Goal: Navigation & Orientation: Find specific page/section

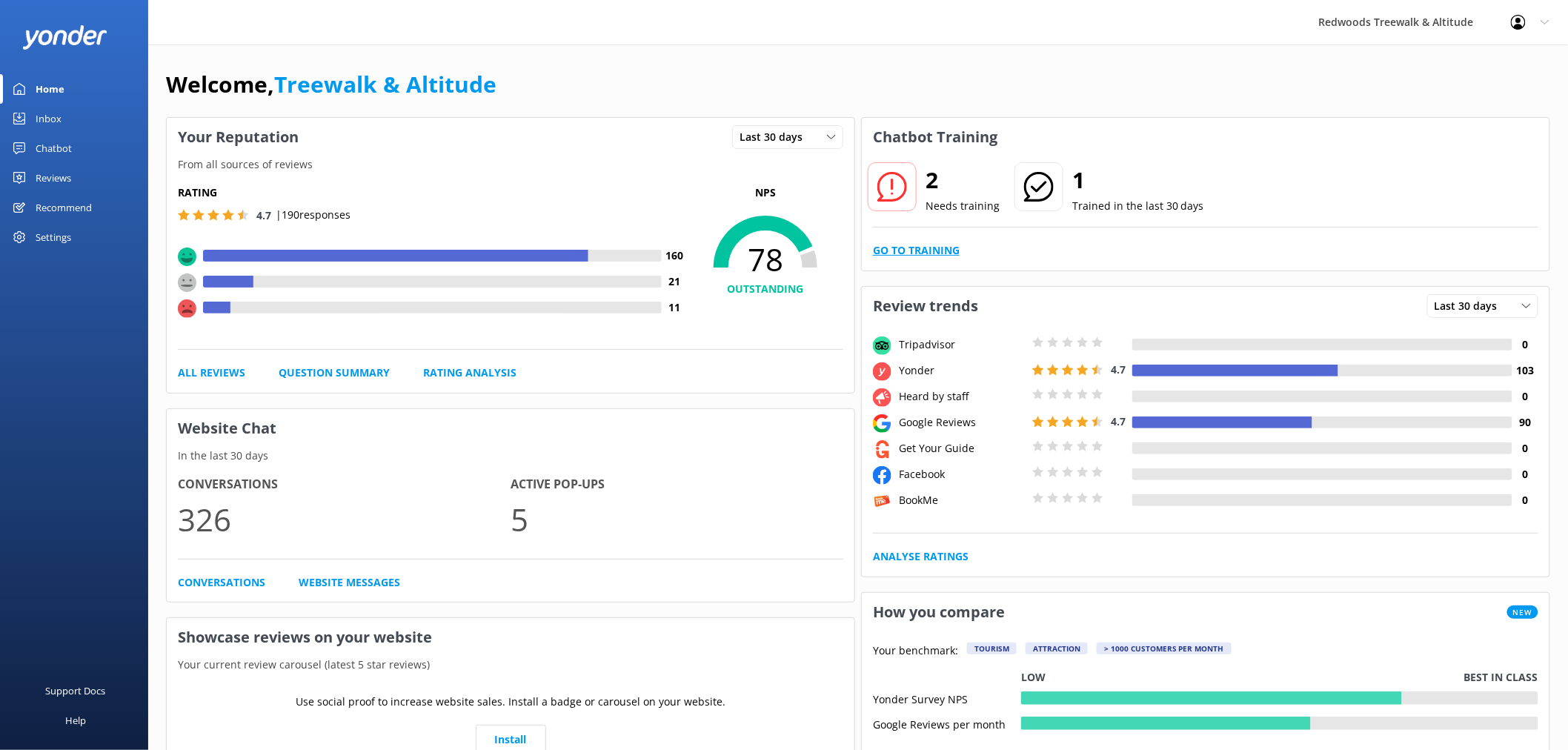
click at [902, 245] on link "Go to Training" at bounding box center [917, 250] width 87 height 17
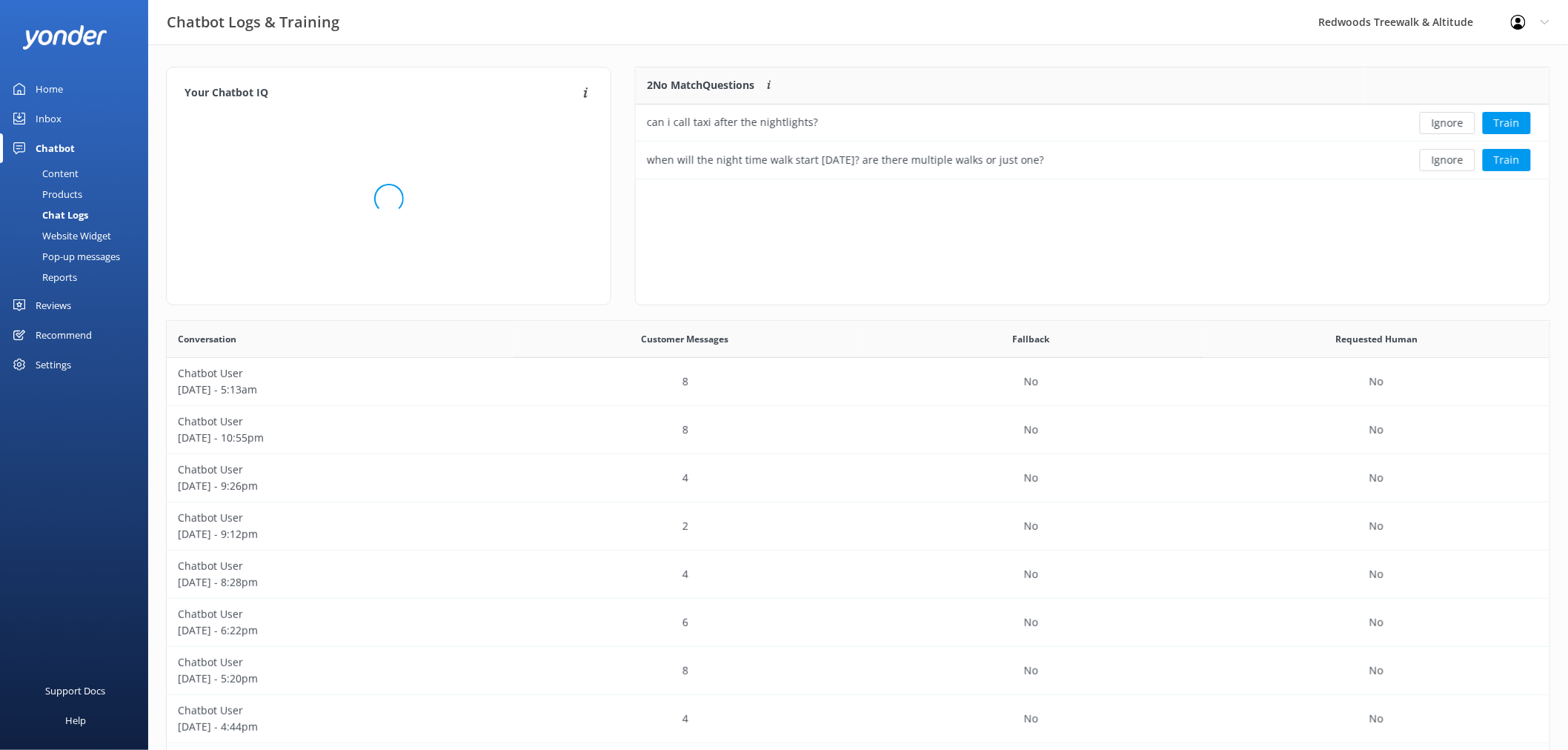
scroll to position [507, 1372]
click at [1445, 122] on button "Ignore" at bounding box center [1448, 123] width 56 height 22
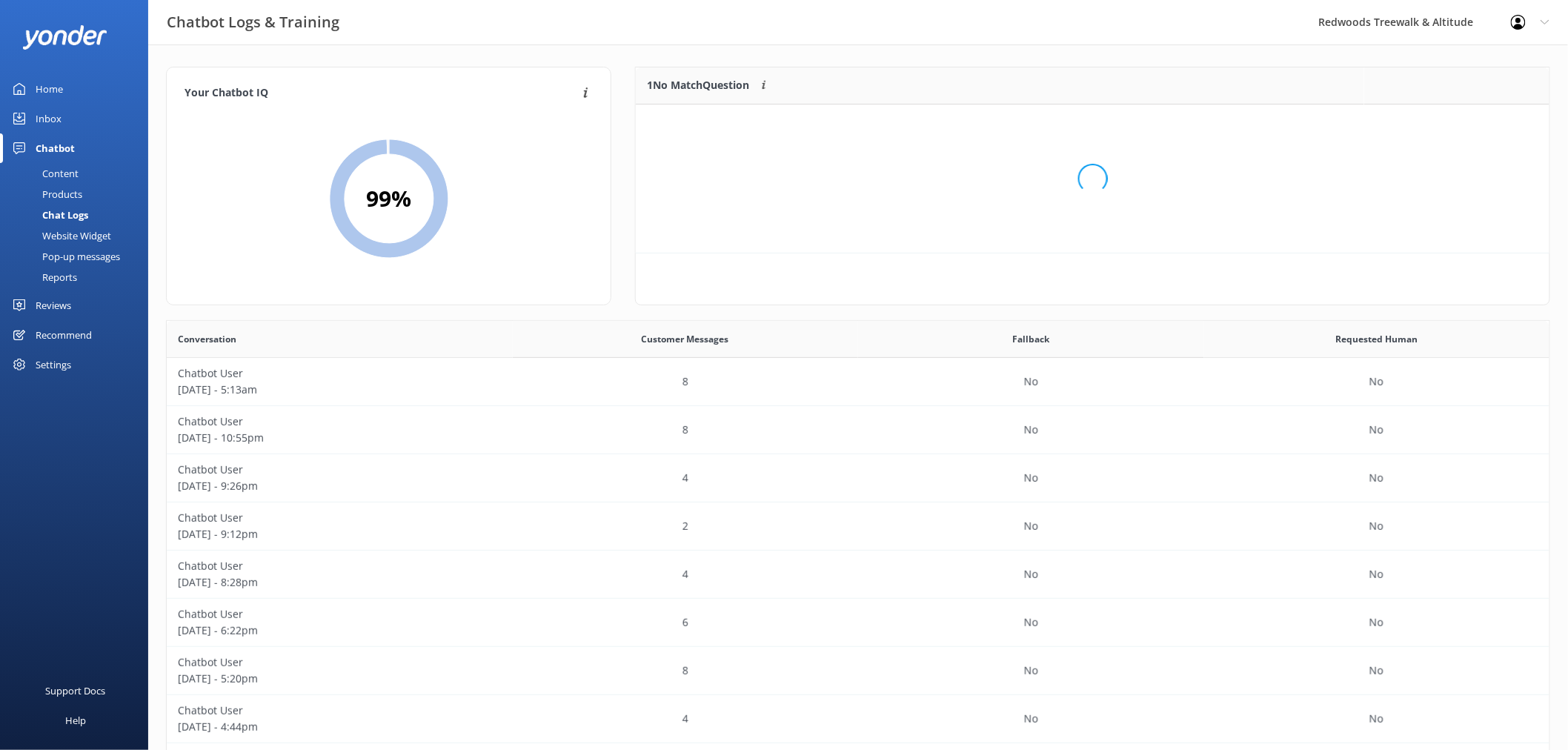
scroll to position [12, 12]
click at [1445, 122] on div "Loading.." at bounding box center [1092, 178] width 884 height 750
click at [1445, 122] on button "Ignore" at bounding box center [1448, 123] width 56 height 22
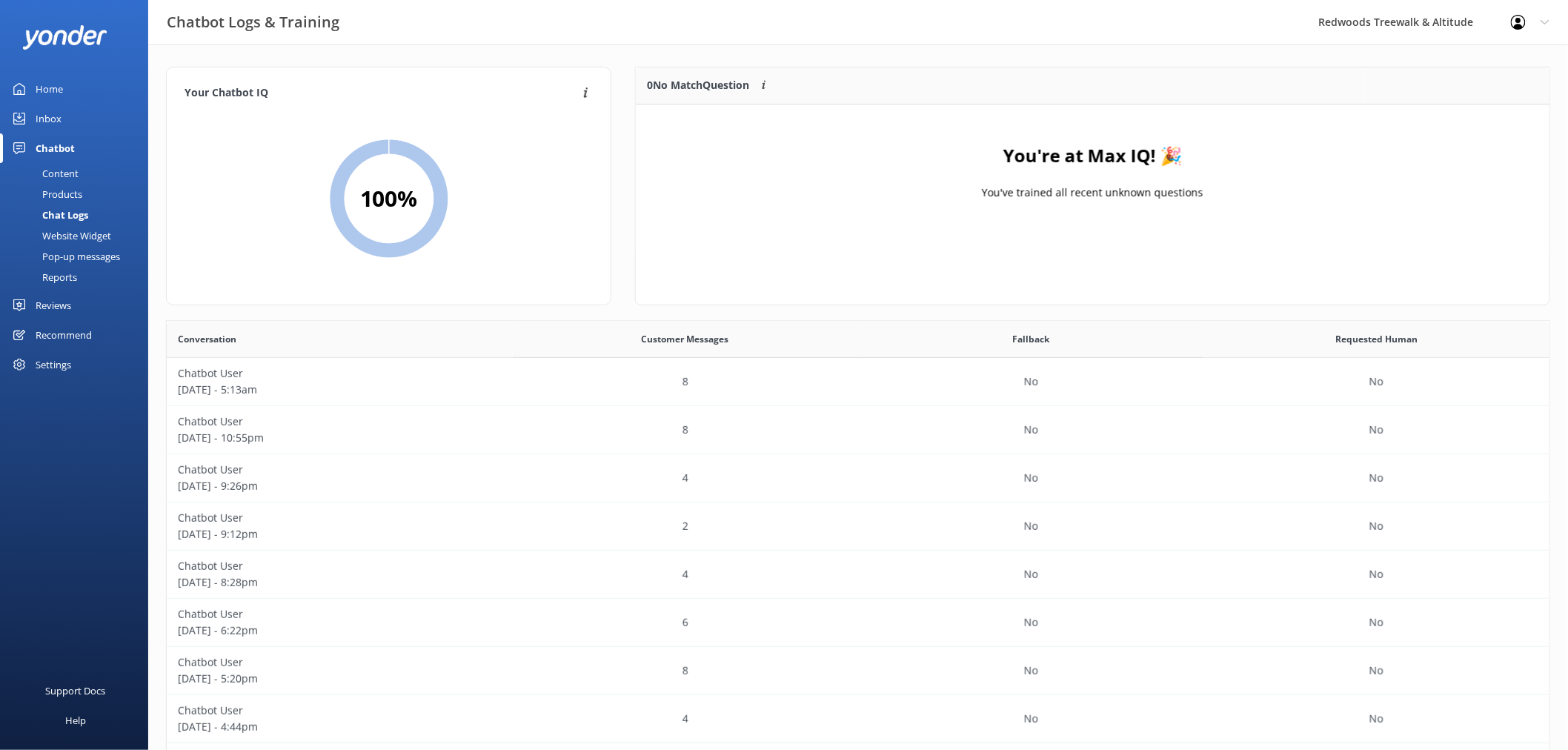
click at [69, 109] on link "Inbox" at bounding box center [74, 119] width 148 height 30
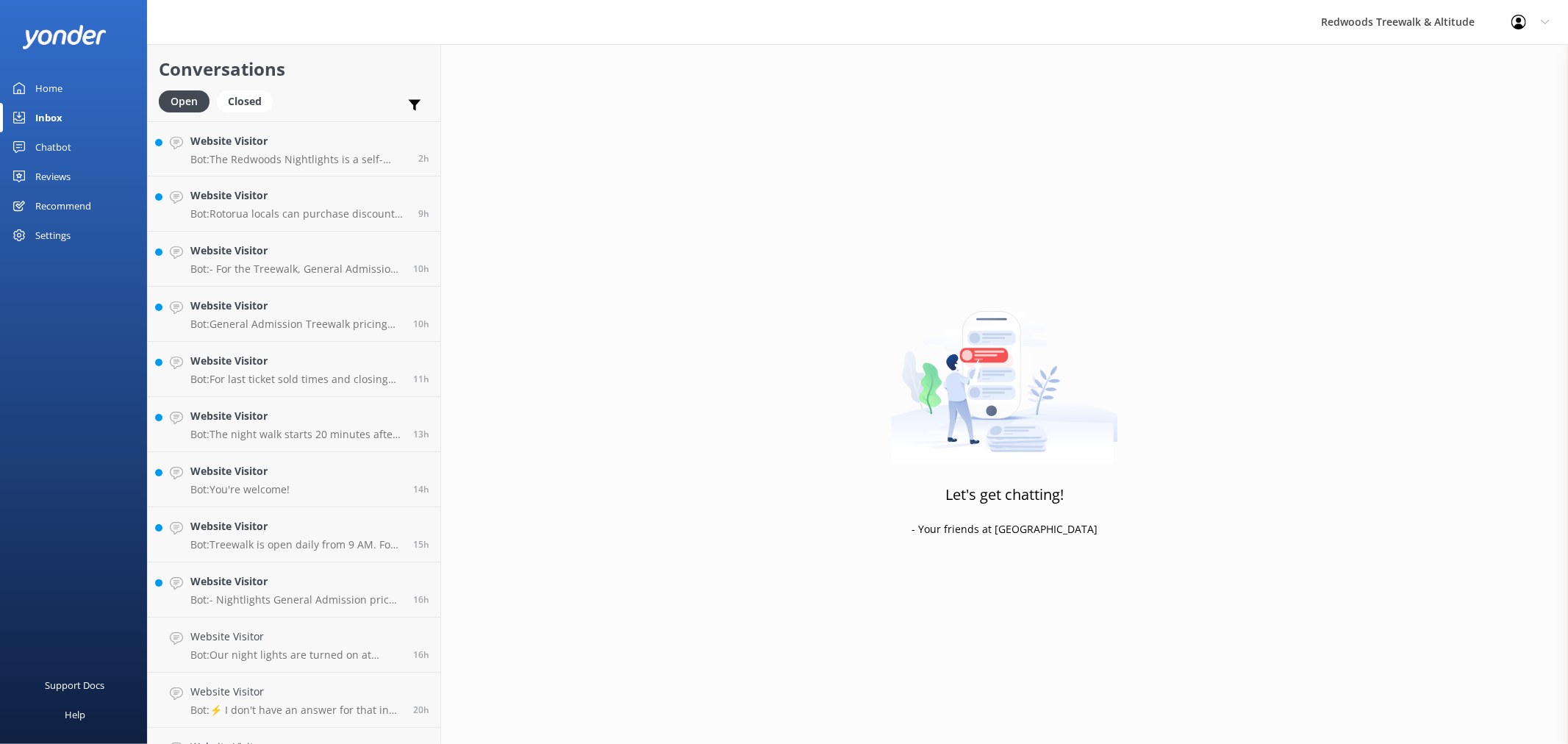
click at [84, 179] on link "Reviews" at bounding box center [73, 177] width 147 height 30
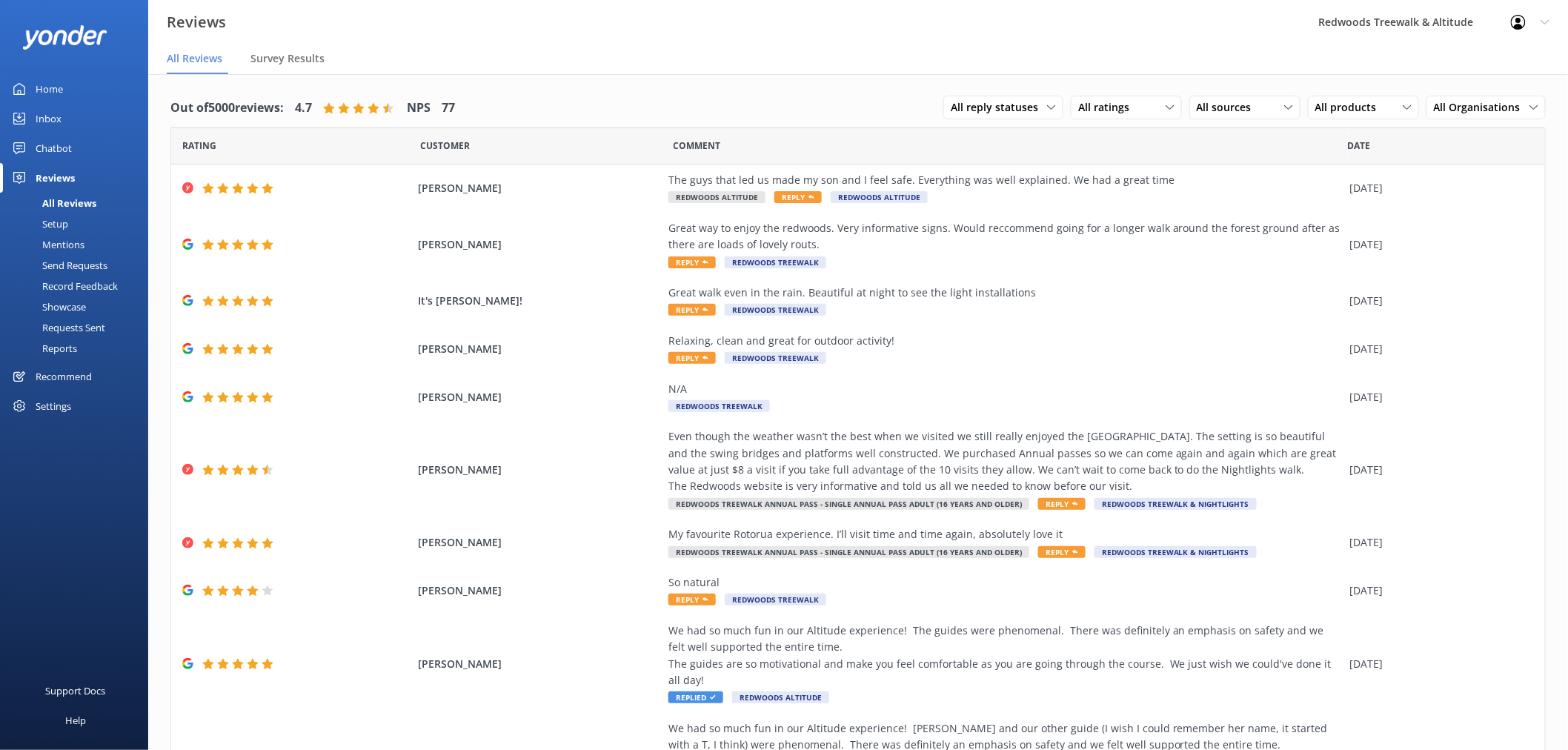
click at [48, 123] on div "Inbox" at bounding box center [48, 119] width 26 height 30
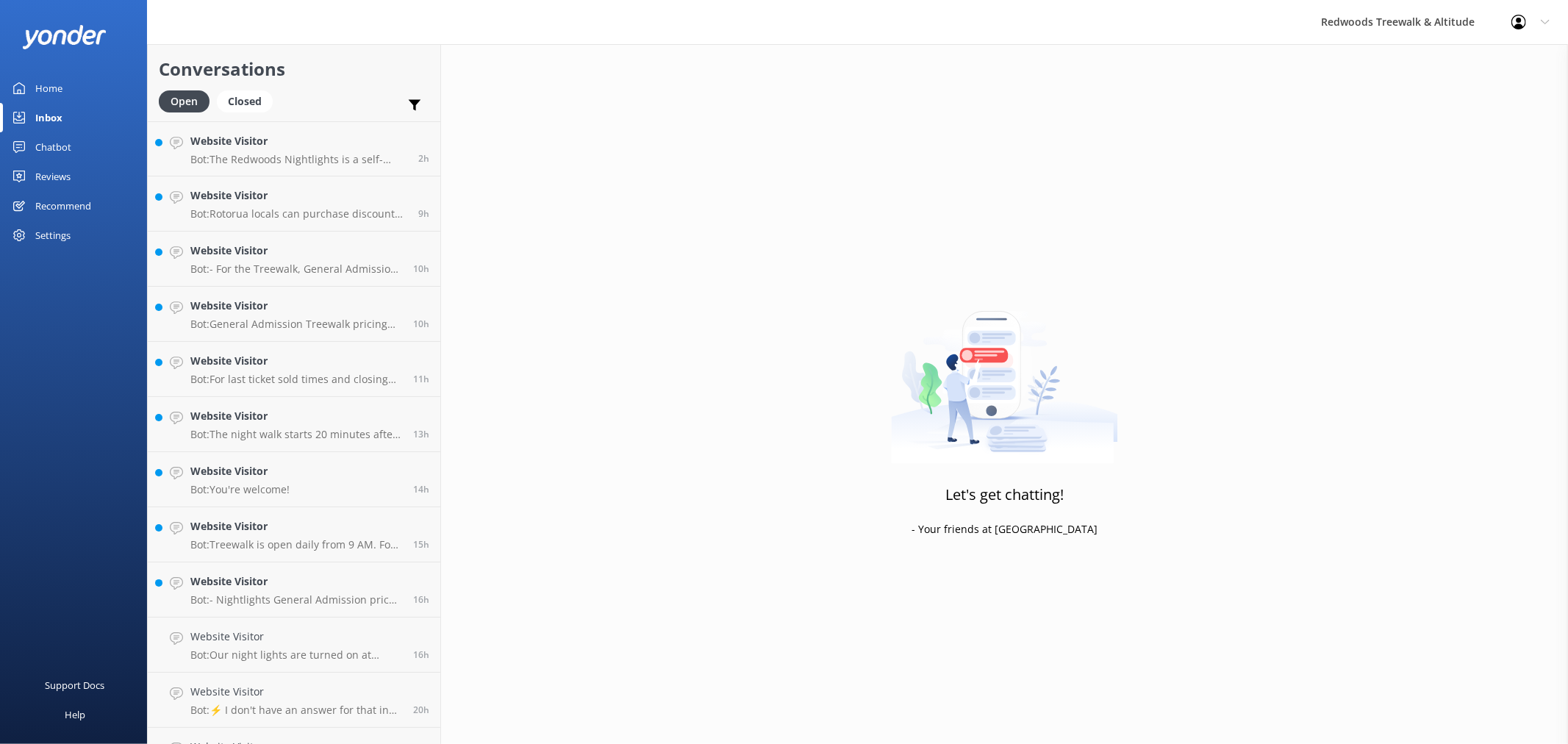
click at [55, 89] on div "Home" at bounding box center [48, 88] width 27 height 30
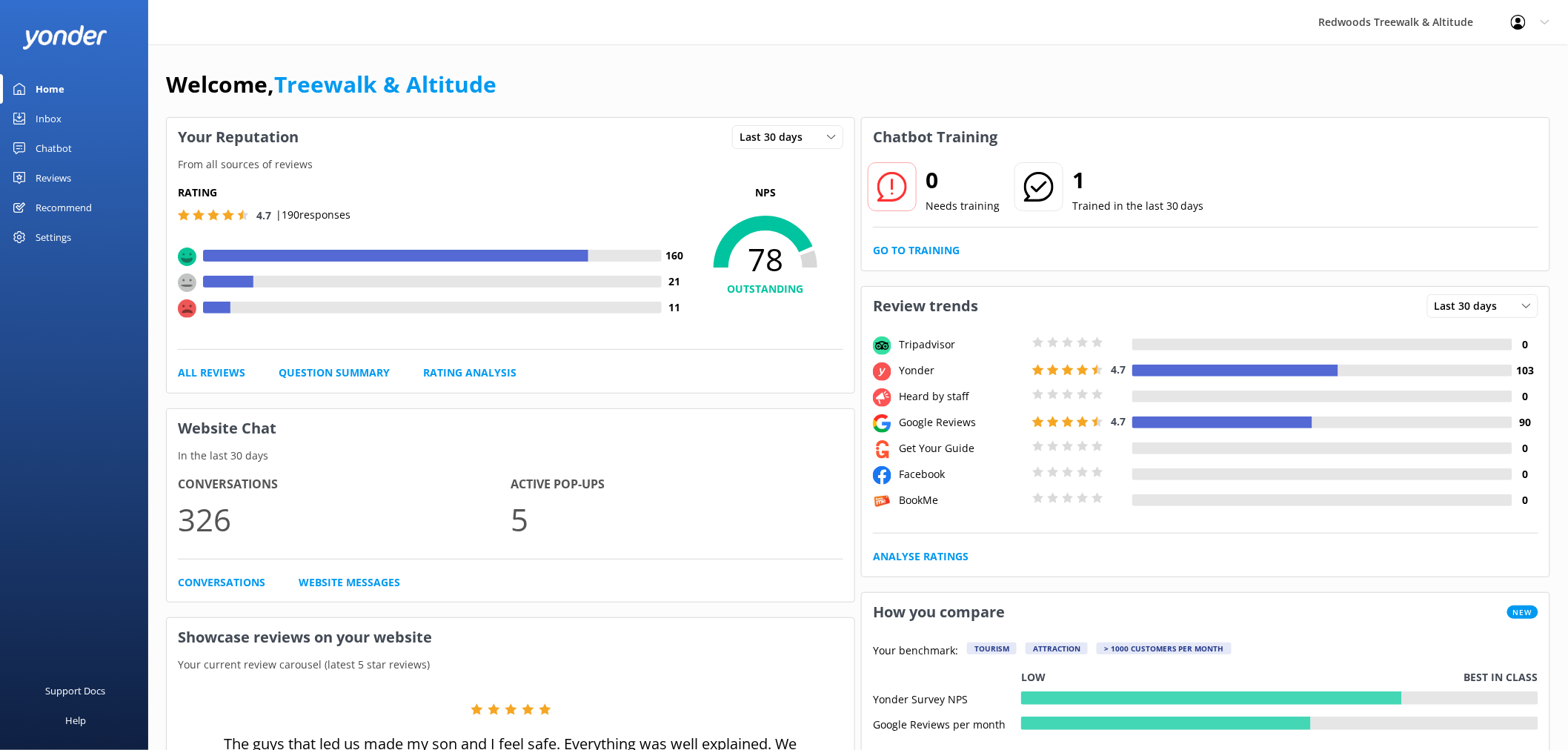
click at [58, 168] on div "Reviews" at bounding box center [53, 178] width 36 height 30
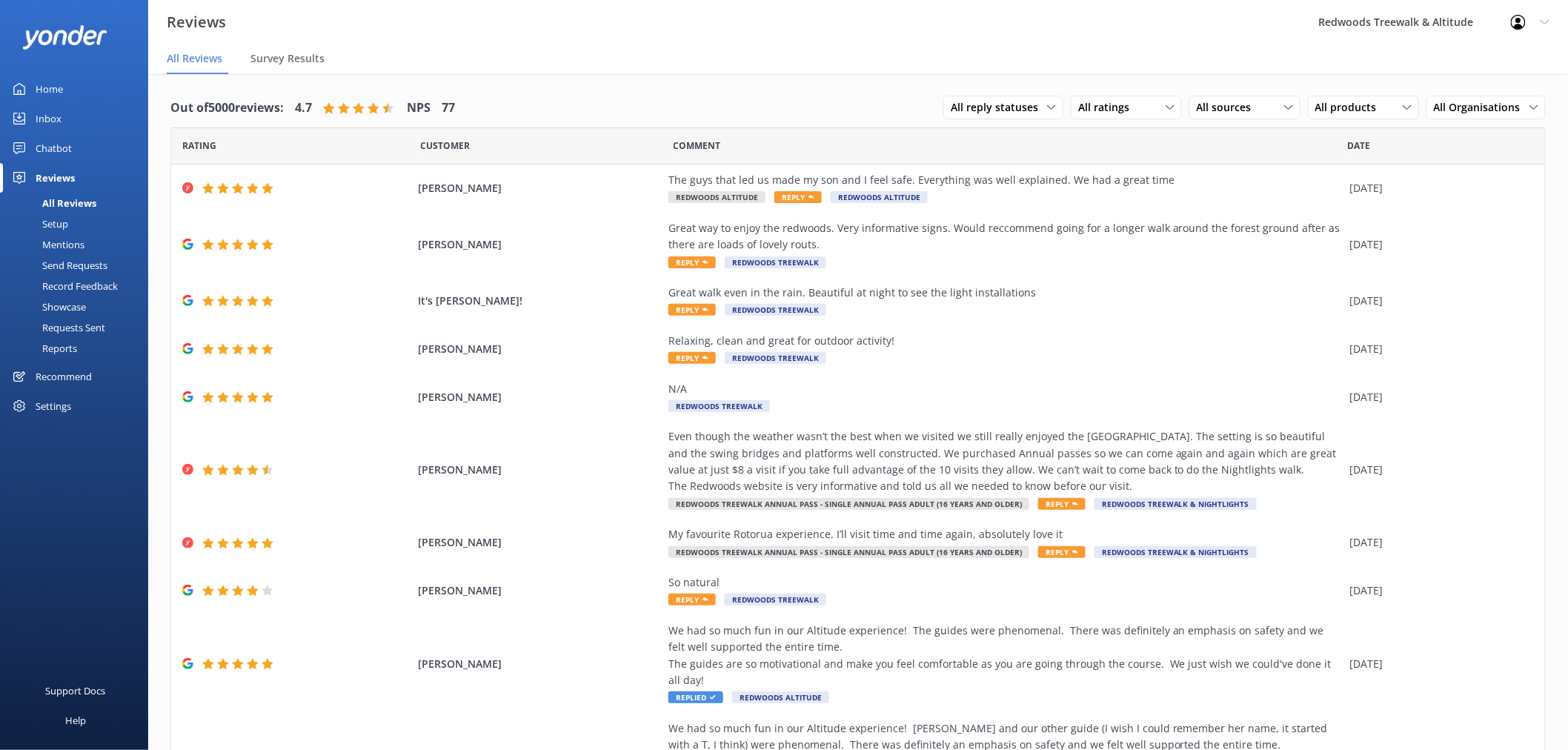
click at [63, 115] on link "Inbox" at bounding box center [74, 119] width 148 height 30
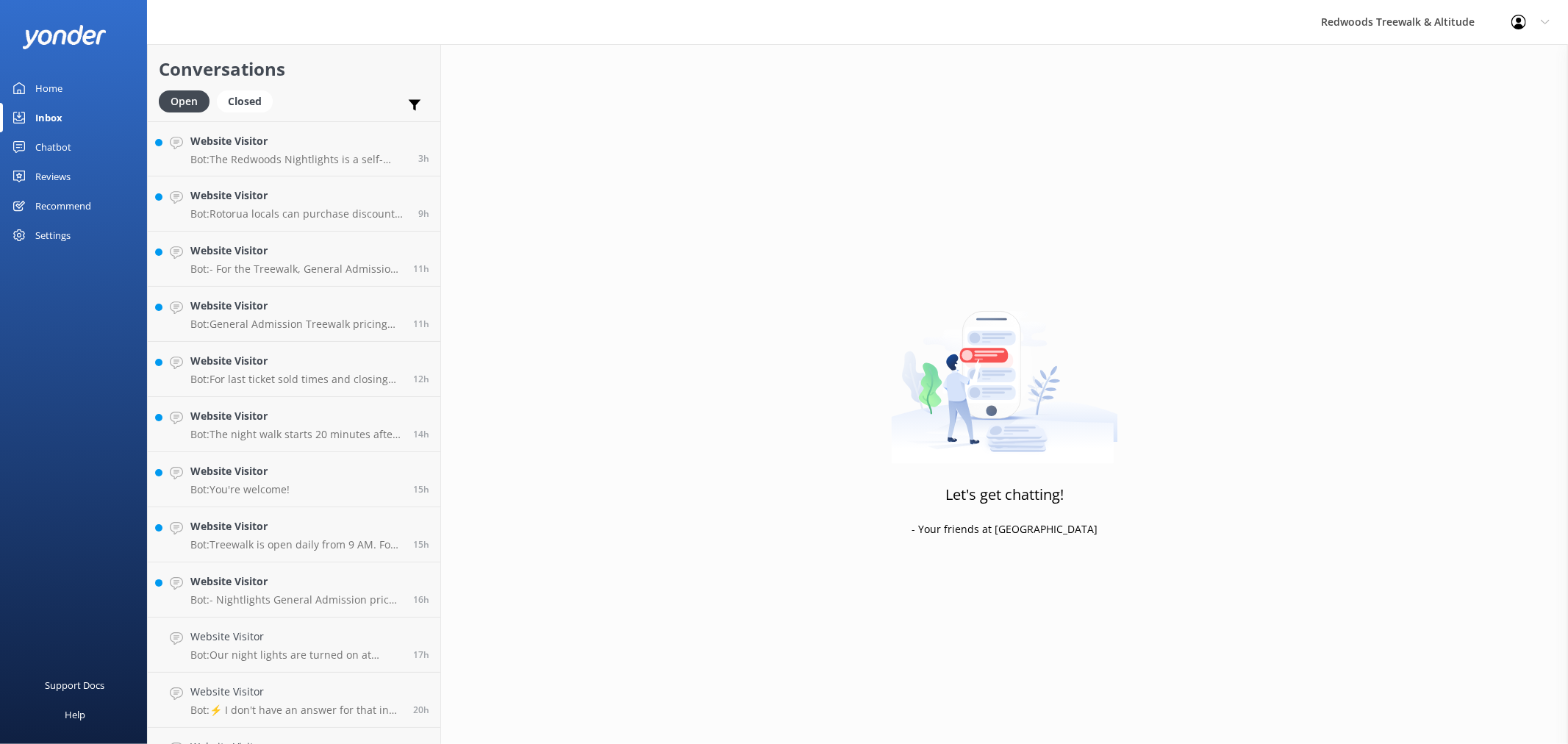
click at [69, 178] on div "Reviews" at bounding box center [53, 177] width 35 height 30
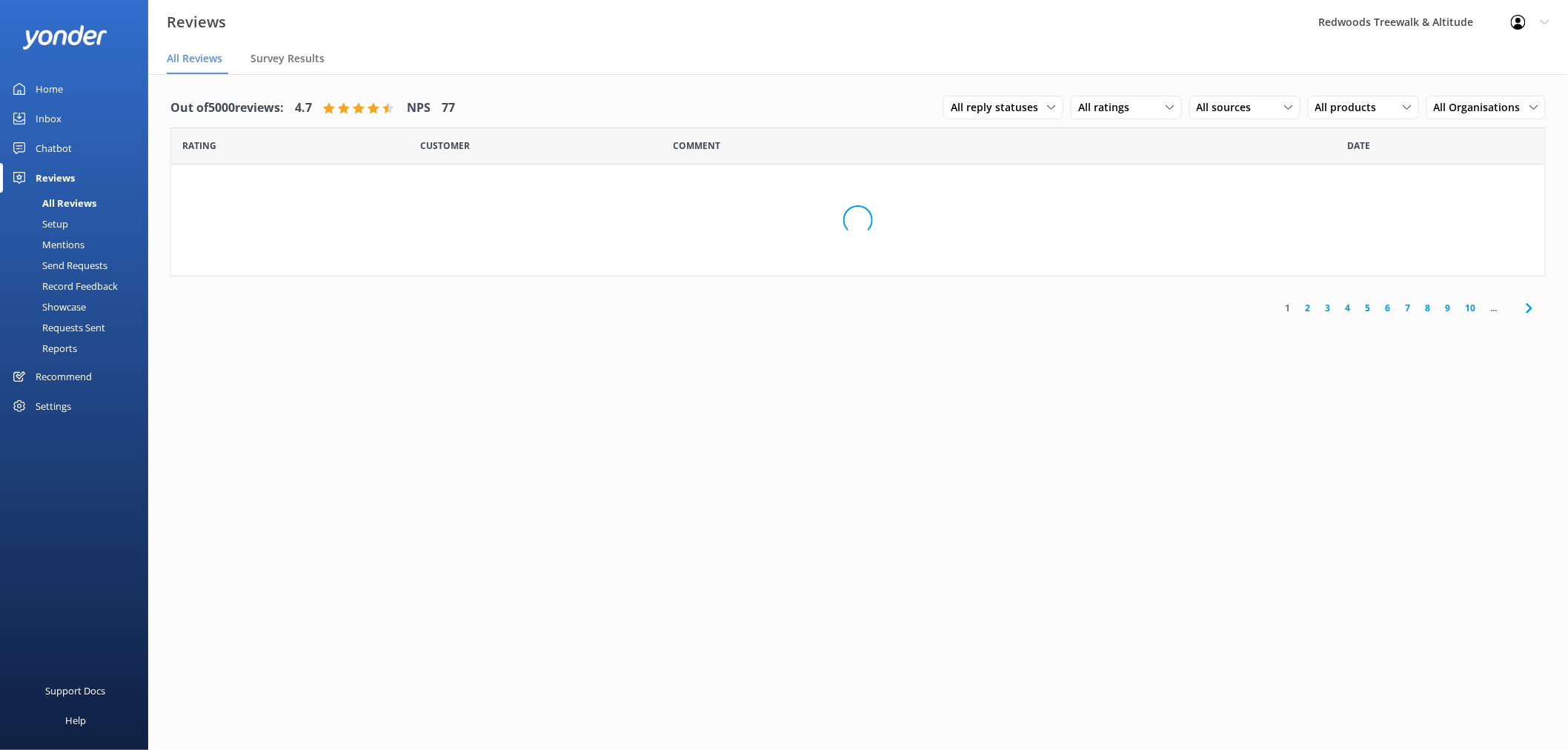
click at [73, 123] on link "Inbox" at bounding box center [74, 119] width 148 height 30
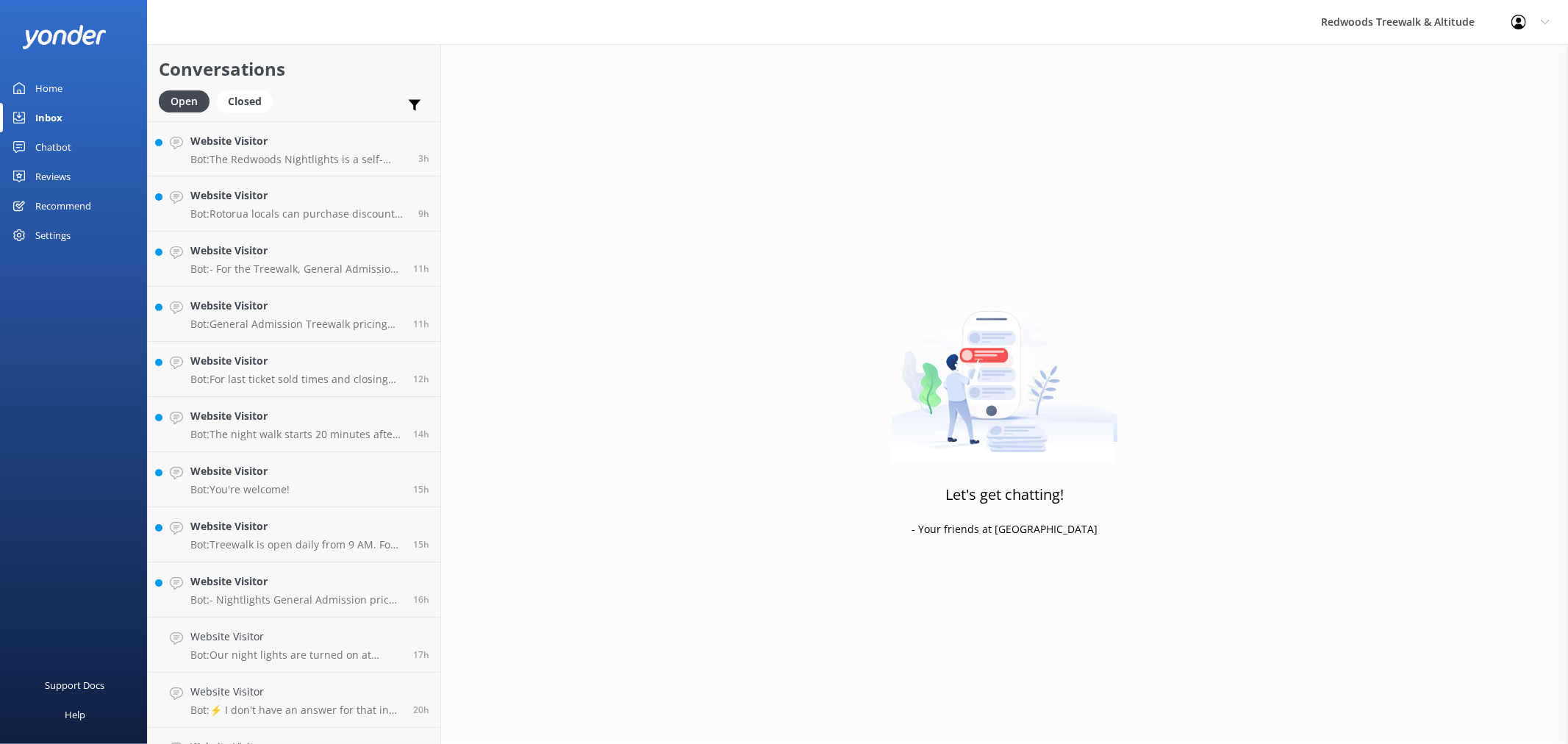
click at [75, 95] on link "Home" at bounding box center [73, 88] width 147 height 30
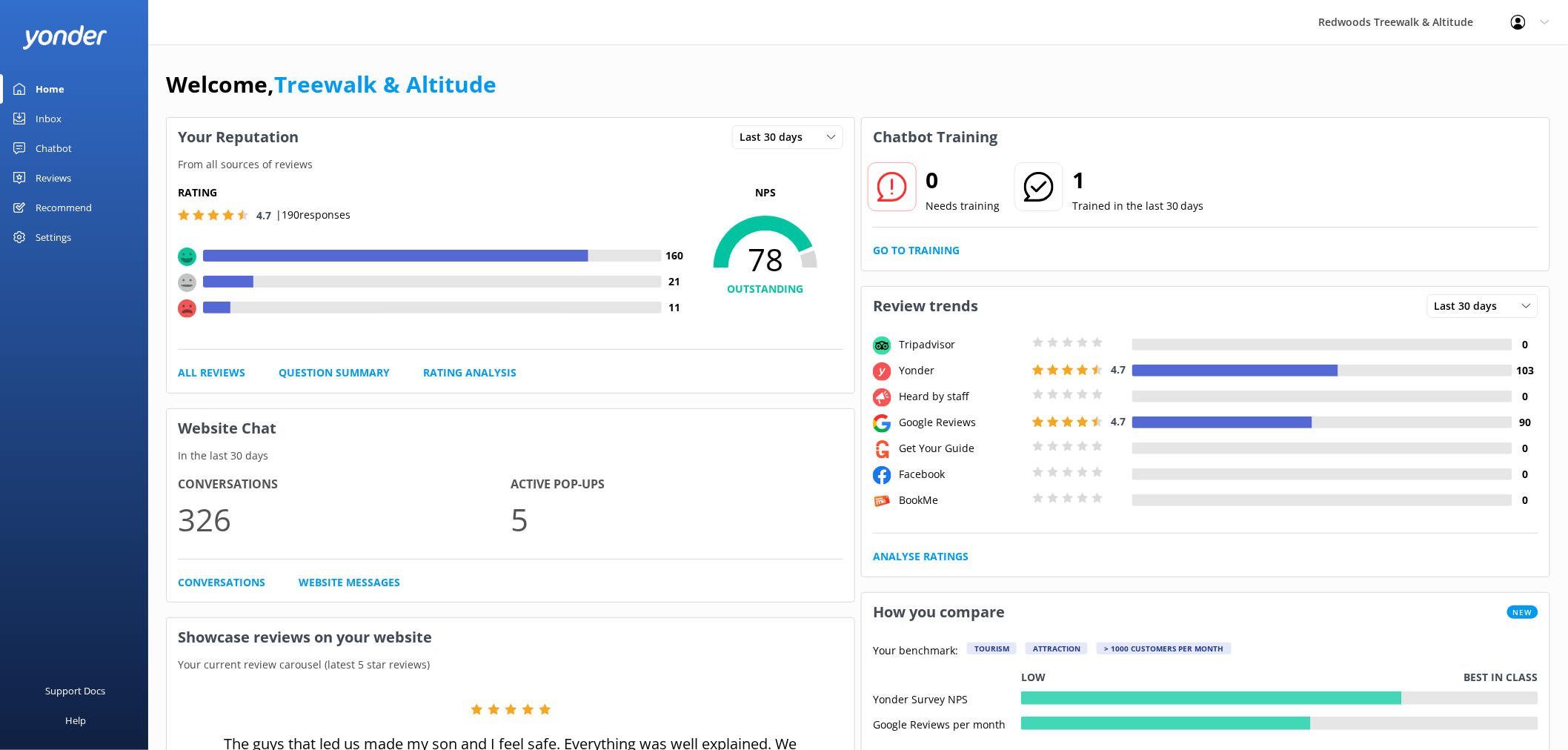
click at [54, 174] on div "Reviews" at bounding box center [53, 178] width 36 height 30
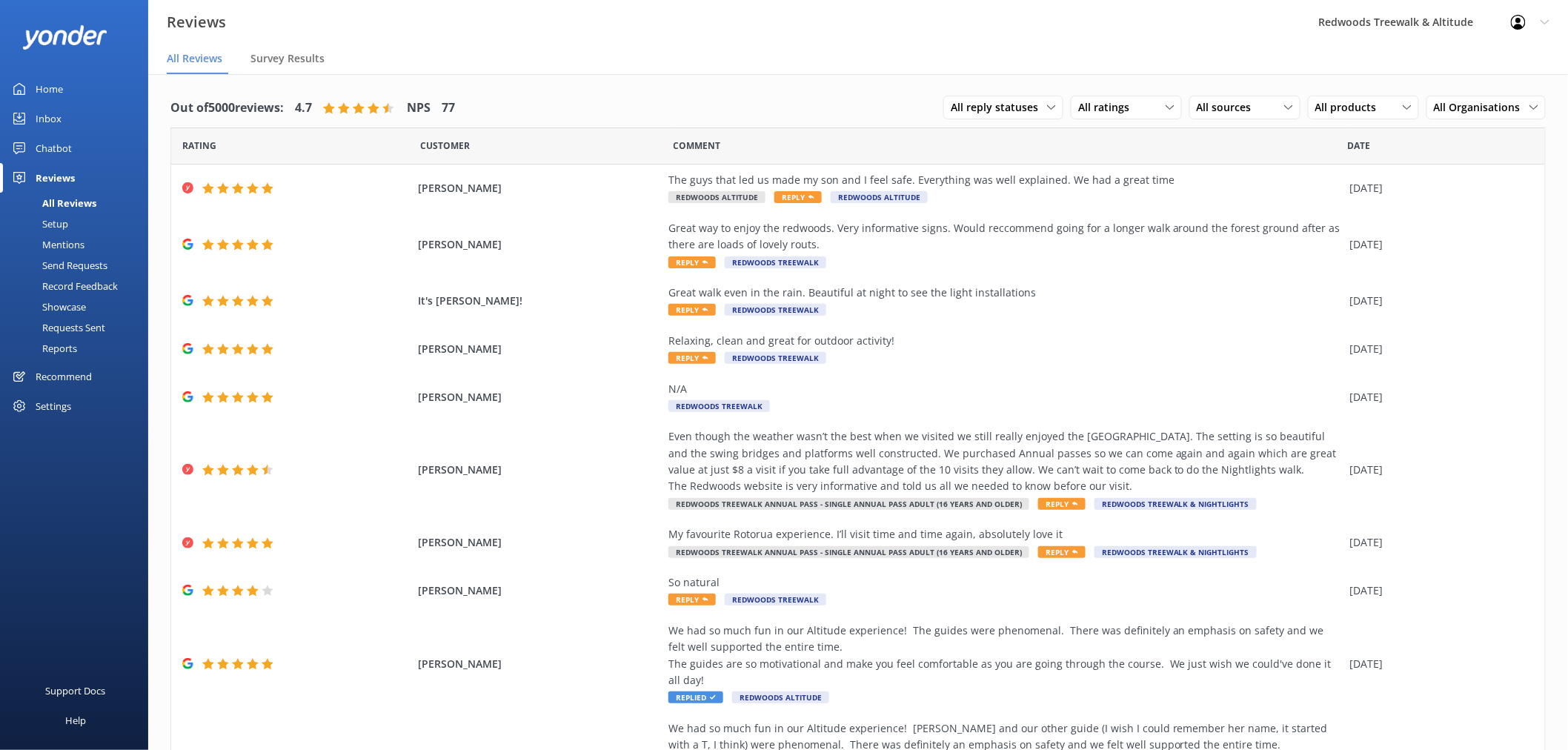
click at [66, 116] on link "Inbox" at bounding box center [74, 119] width 148 height 30
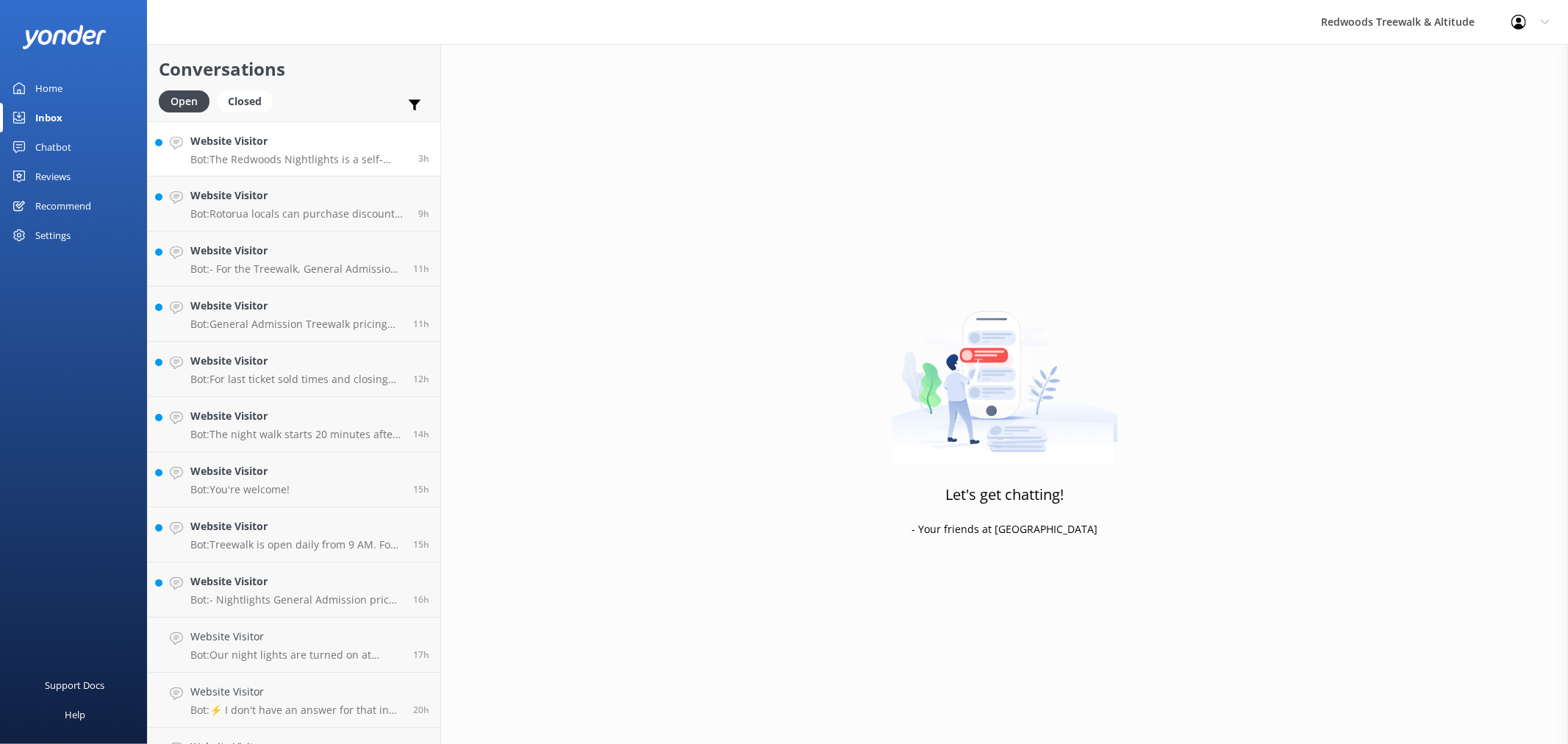
click at [282, 164] on p "Bot: The Redwoods Nightlights is a self-guided experience that takes approximat…" at bounding box center [299, 159] width 217 height 13
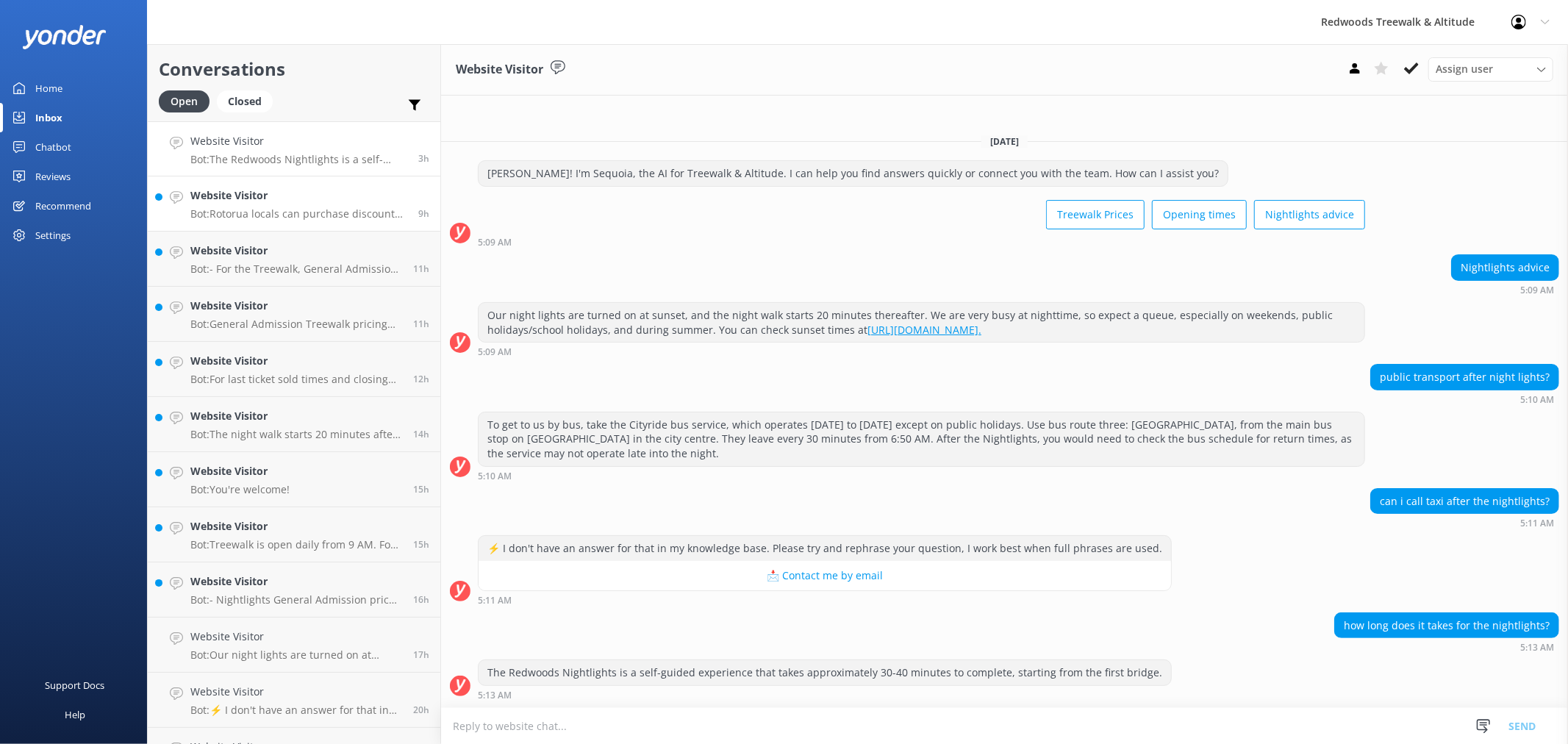
click at [295, 196] on h4 "Website Visitor" at bounding box center [299, 196] width 217 height 16
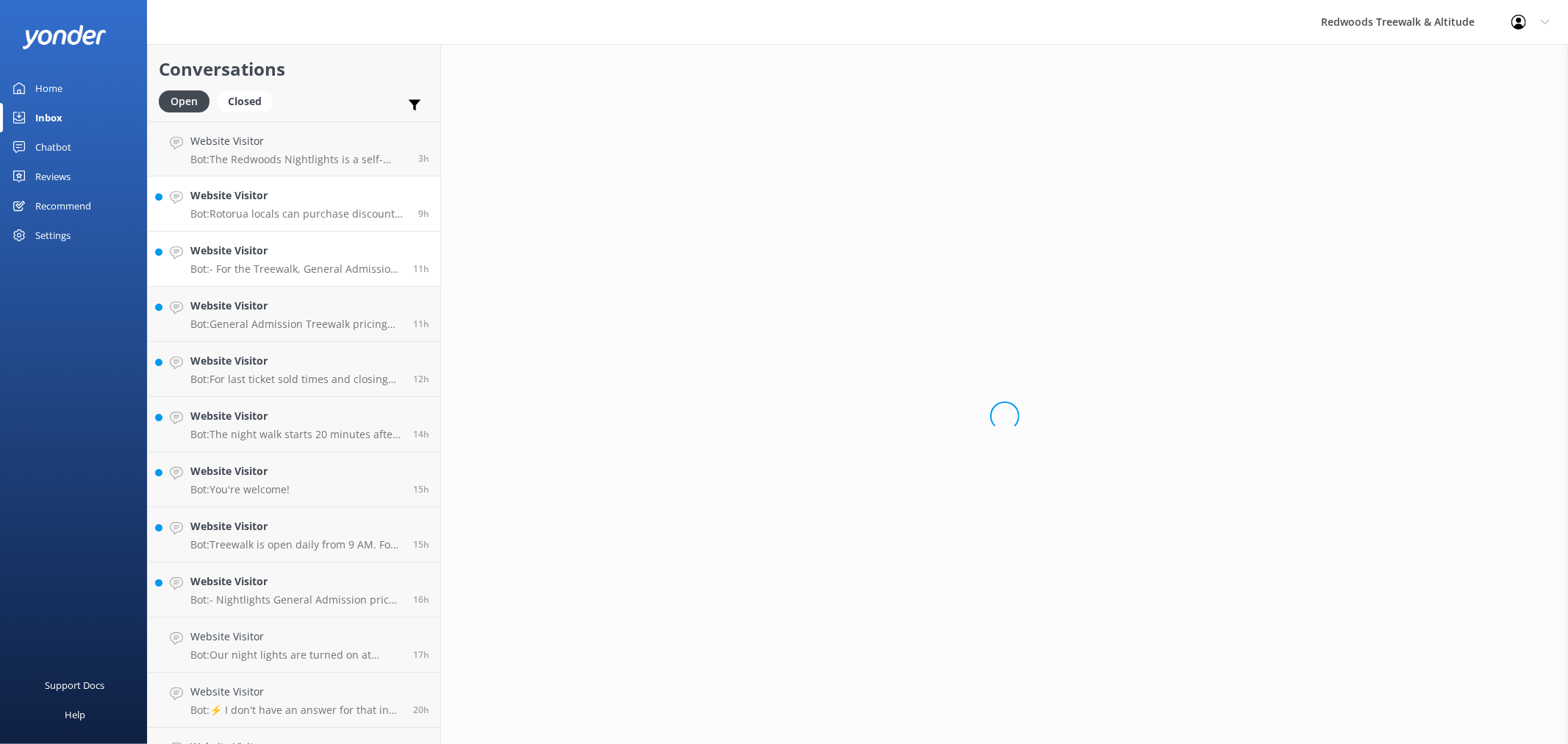
click at [290, 252] on h4 "Website Visitor" at bounding box center [297, 251] width 212 height 16
click at [281, 305] on h4 "Website Visitor" at bounding box center [297, 306] width 212 height 16
click at [269, 371] on div "Website Visitor Bot: For last ticket sold times and closing hours, please check…" at bounding box center [297, 368] width 212 height 32
click at [263, 409] on h4 "Website Visitor" at bounding box center [297, 416] width 212 height 16
click at [259, 463] on h4 "Website Visitor" at bounding box center [240, 471] width 99 height 16
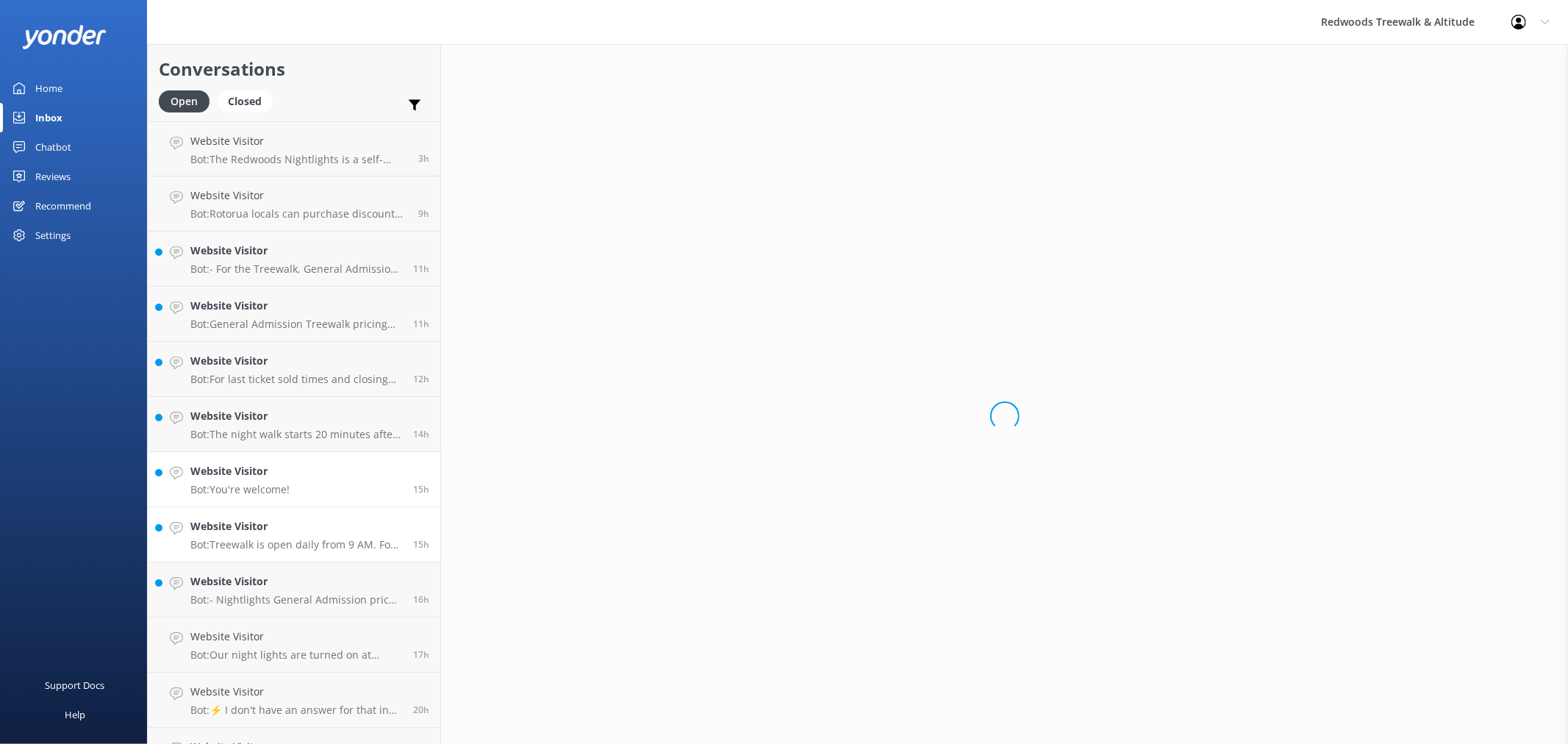
click at [240, 530] on h4 "Website Visitor" at bounding box center [297, 527] width 212 height 16
click at [239, 586] on h4 "Website Visitor" at bounding box center [297, 582] width 212 height 16
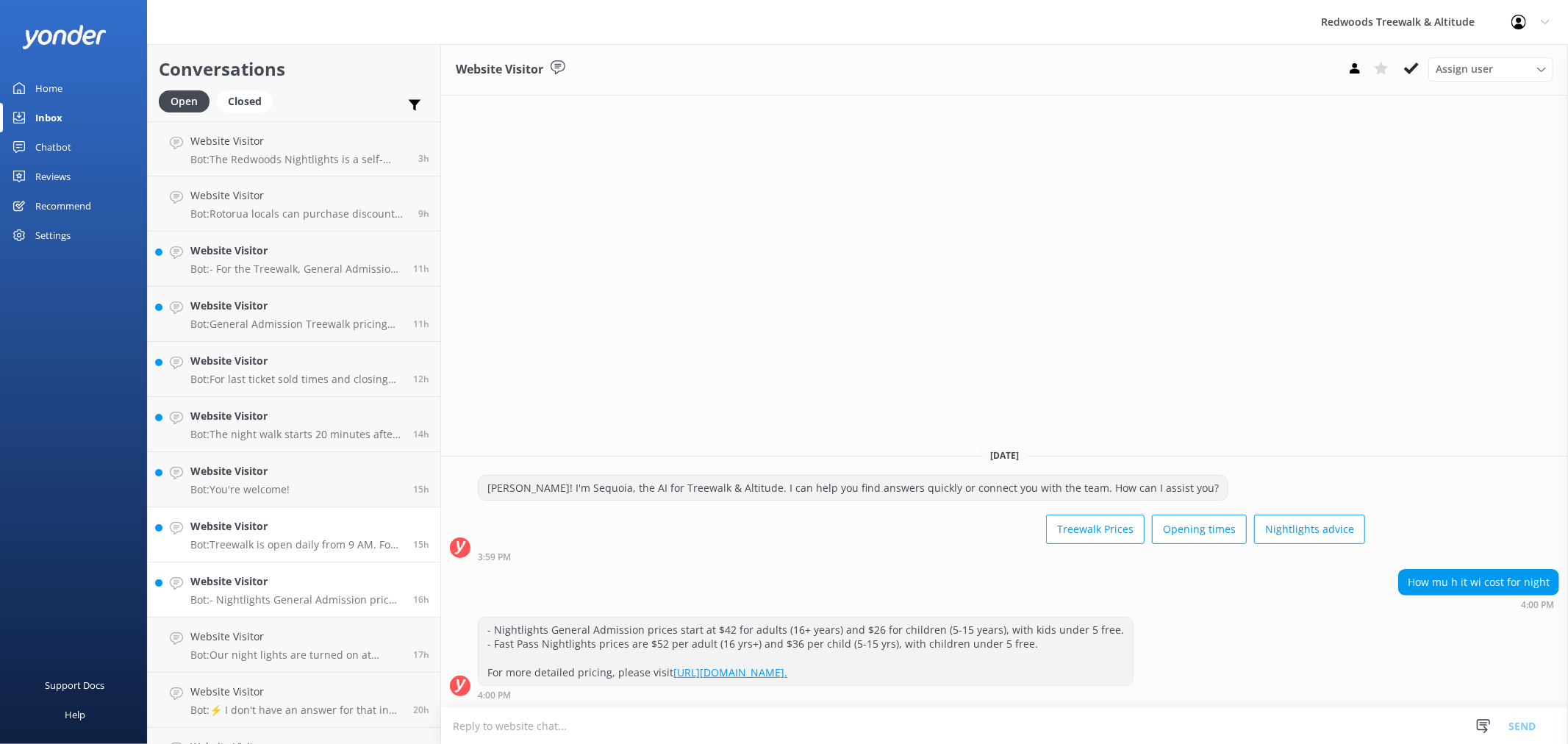
click at [251, 509] on link "Website Visitor Bot: Treewalk is open daily from 9 AM. For last ticket sold tim…" at bounding box center [294, 534] width 293 height 55
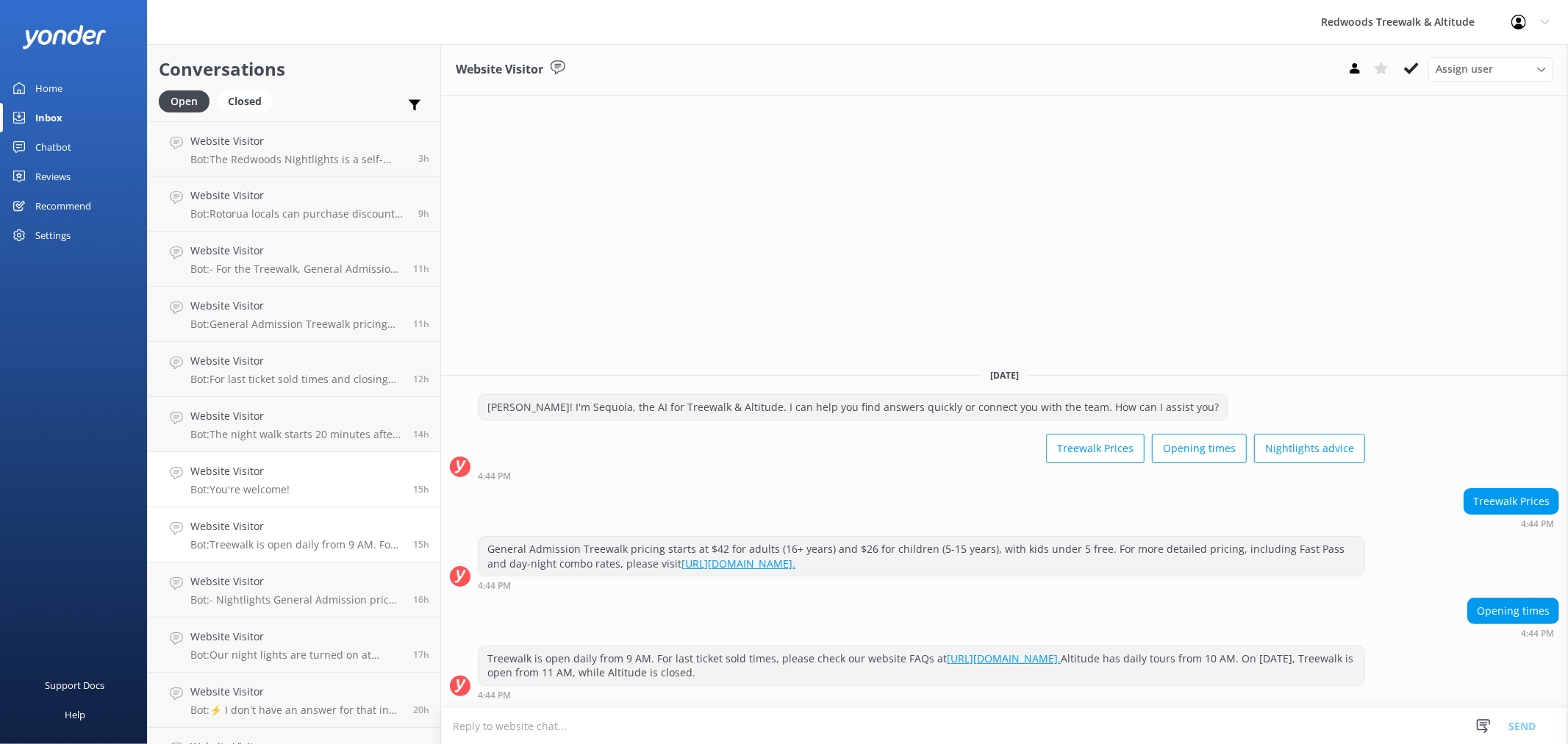
click at [258, 469] on h4 "Website Visitor" at bounding box center [240, 471] width 99 height 16
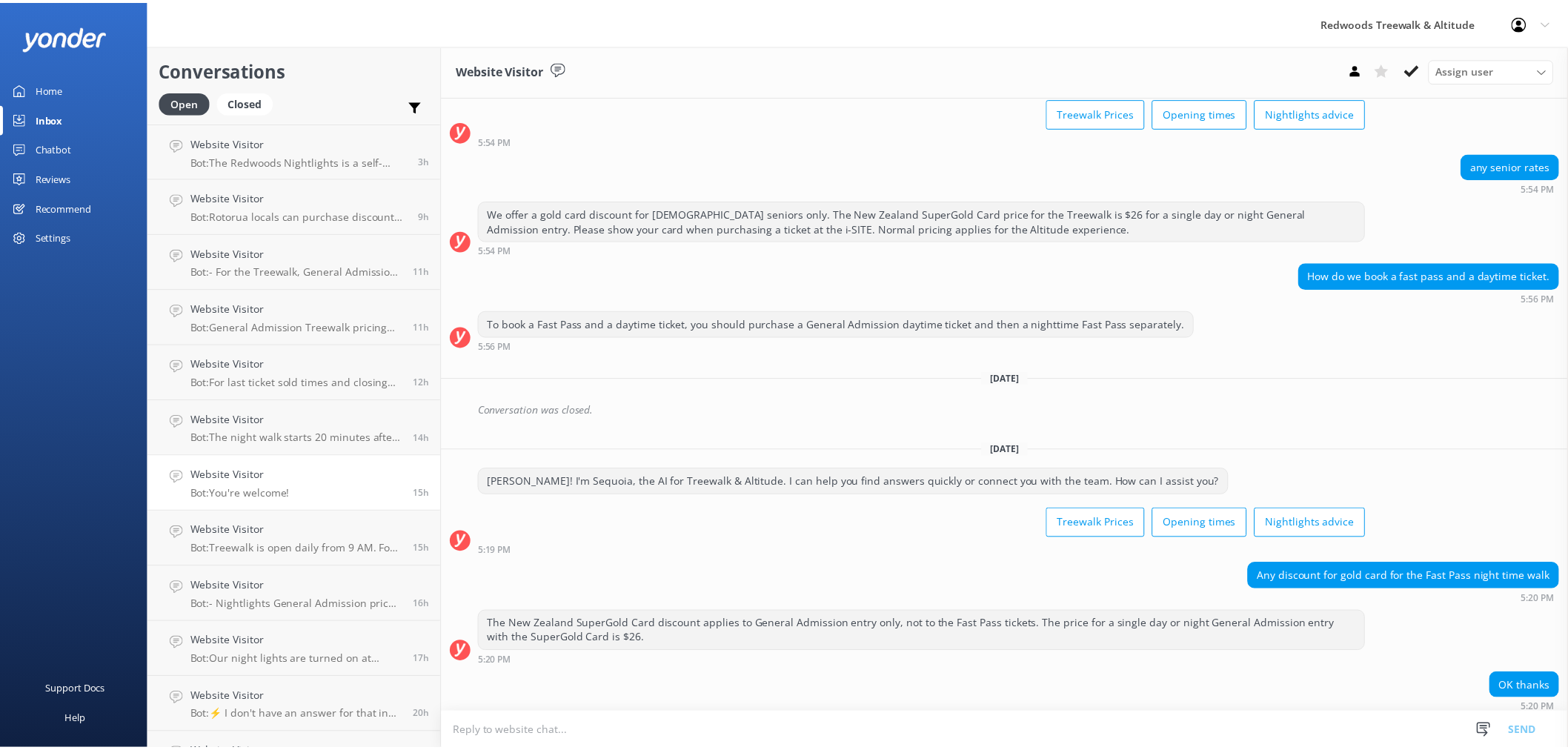
scroll to position [134, 0]
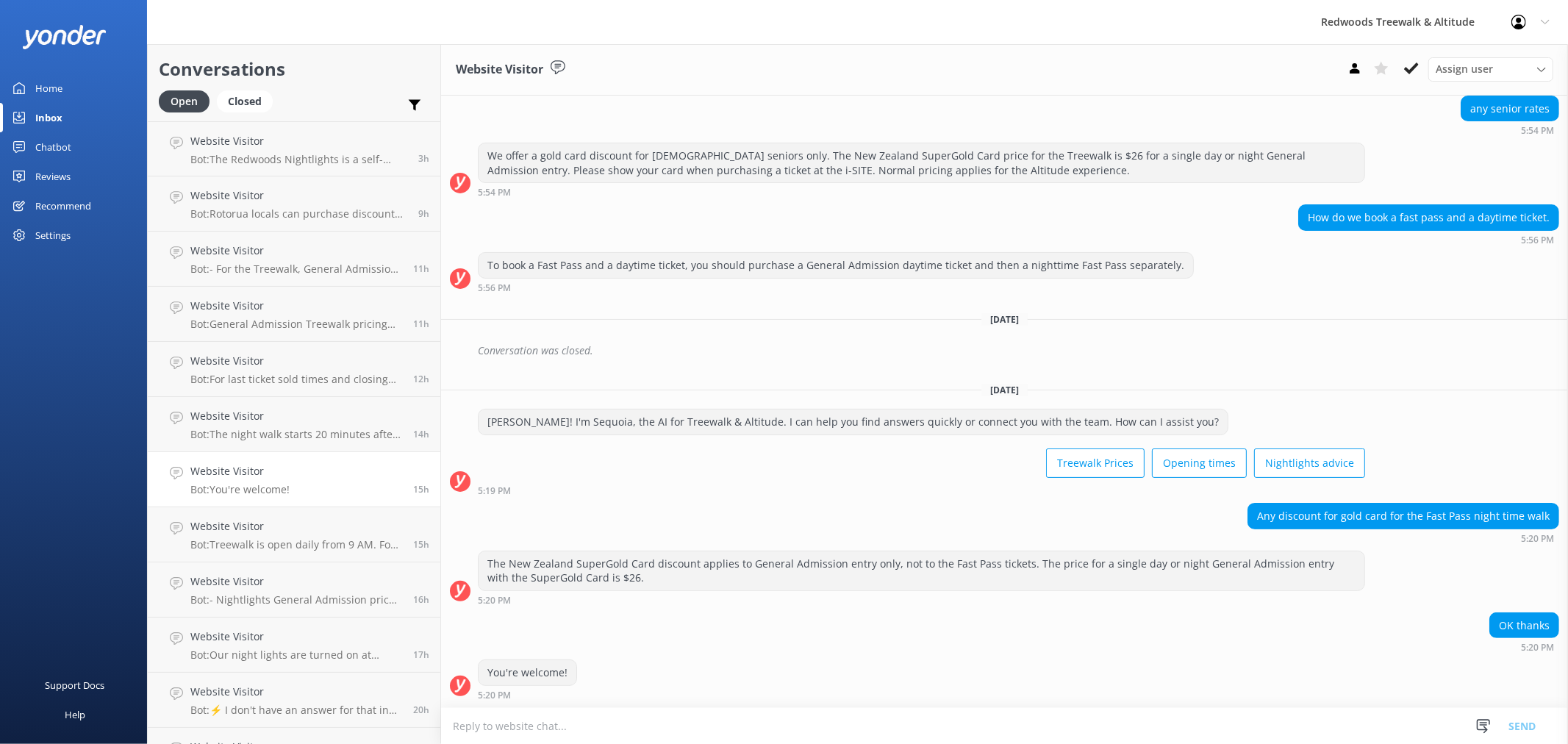
click at [41, 71] on div at bounding box center [73, 36] width 147 height 73
click at [53, 85] on div "Home" at bounding box center [48, 88] width 27 height 30
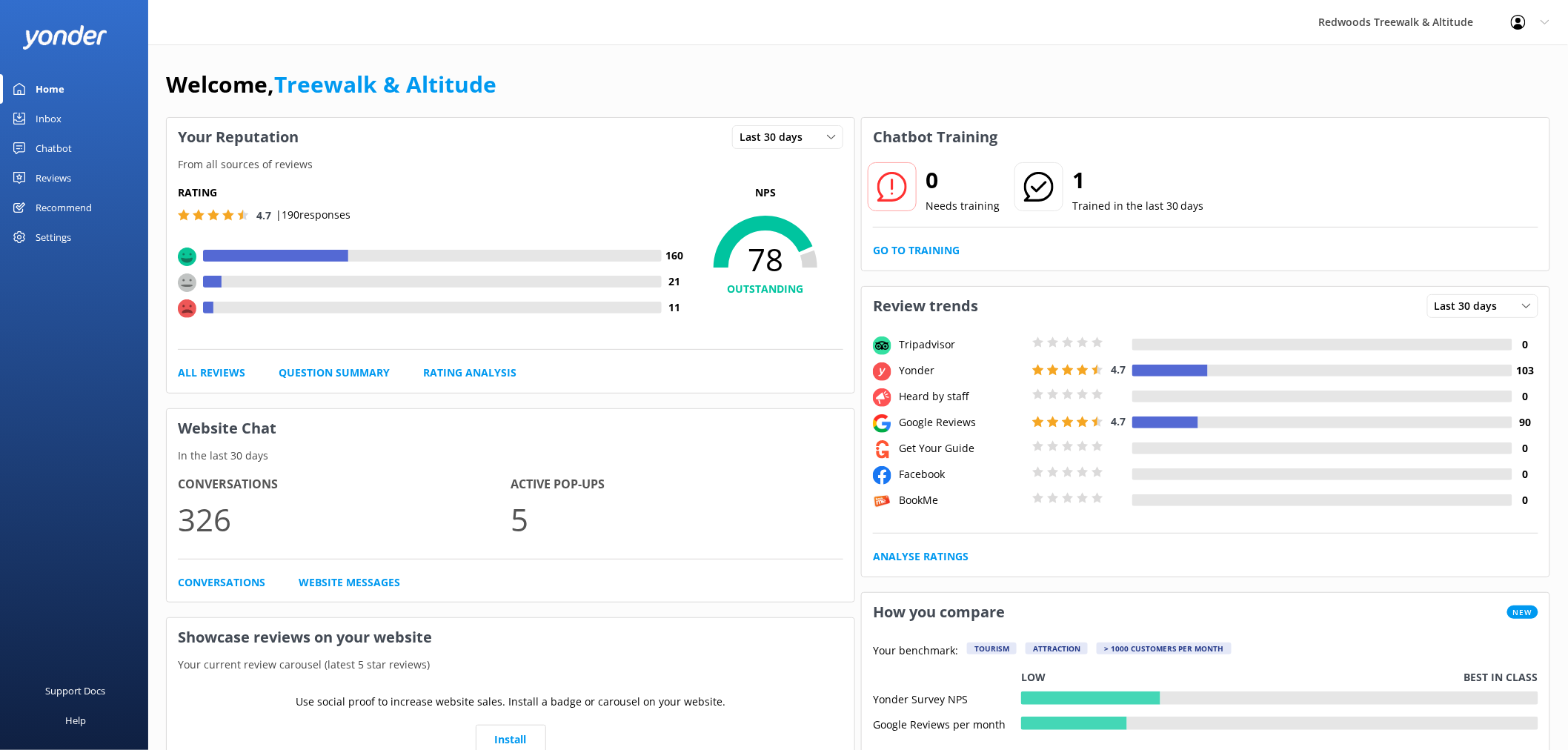
click at [60, 183] on div "Reviews" at bounding box center [53, 178] width 36 height 30
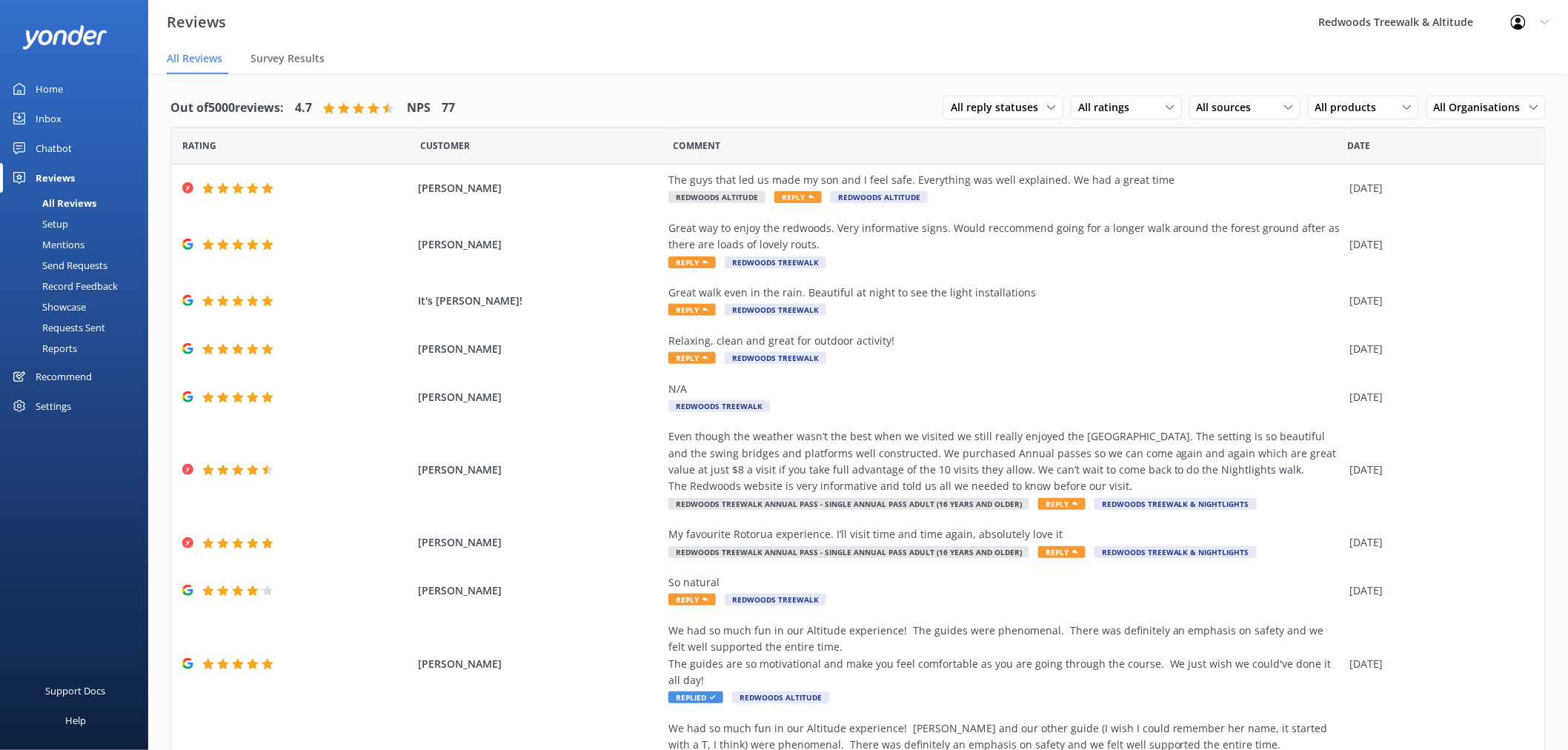
click at [62, 85] on div "Home" at bounding box center [49, 89] width 27 height 30
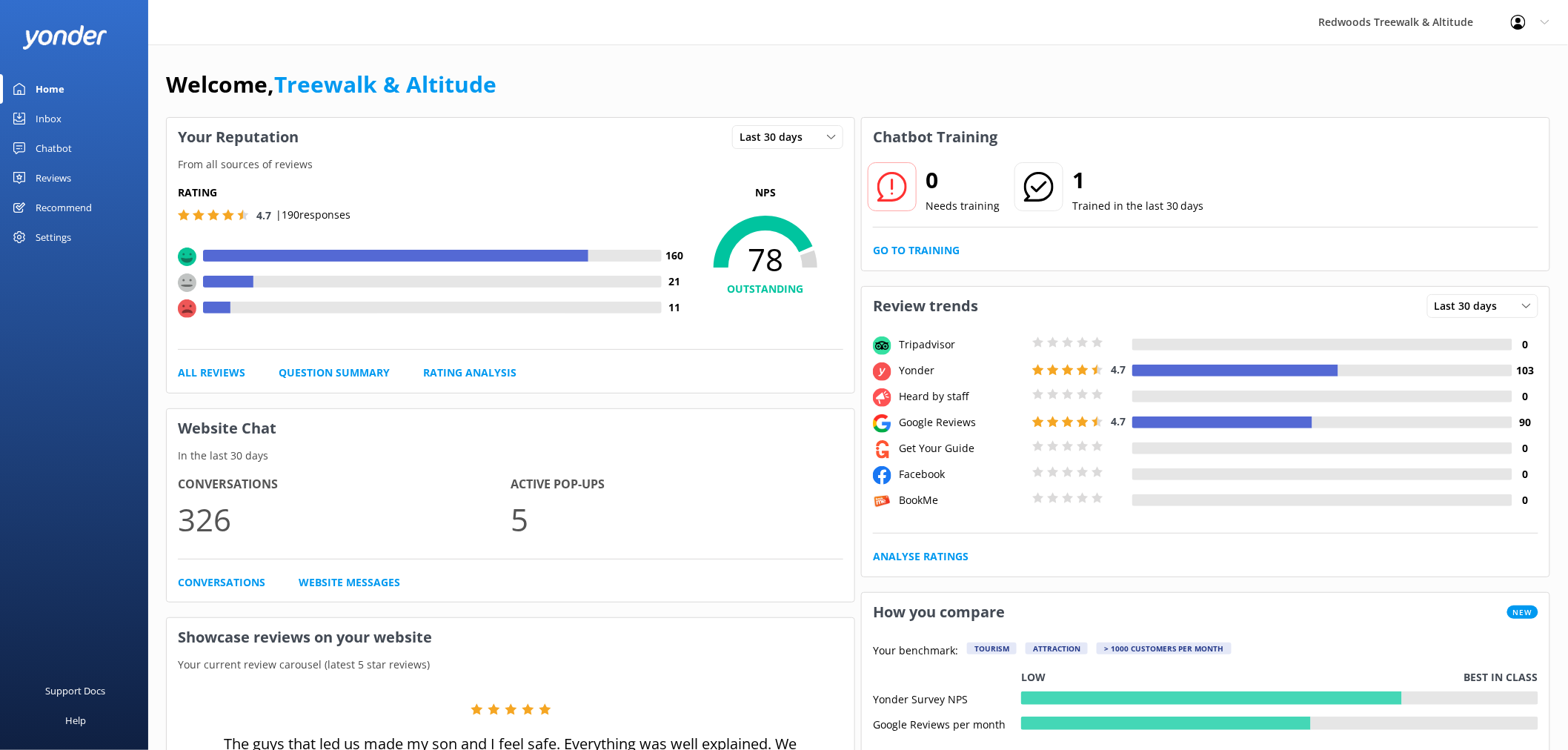
click at [62, 85] on div "Home" at bounding box center [50, 89] width 29 height 30
click at [66, 168] on div "Reviews" at bounding box center [53, 178] width 36 height 30
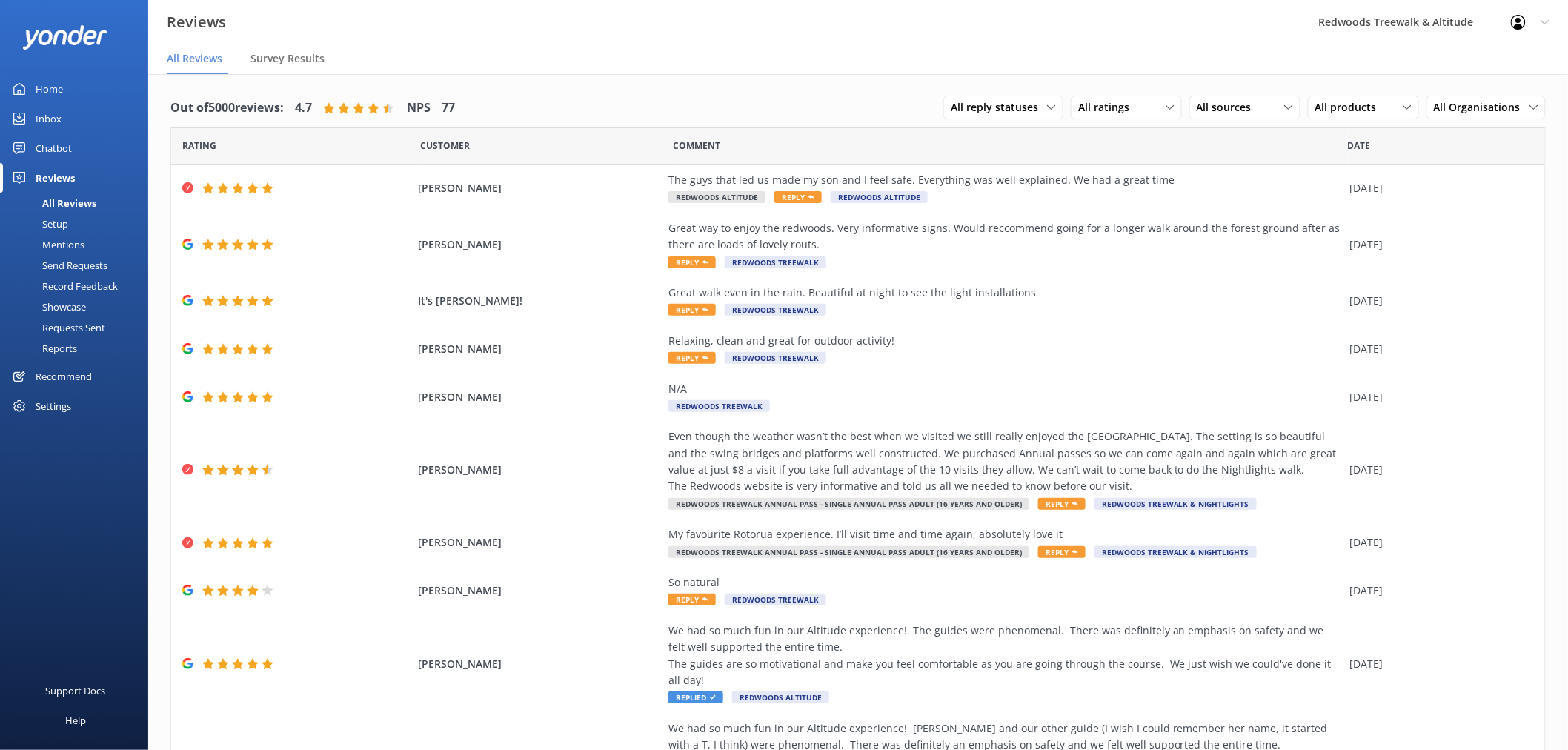
click at [61, 86] on div "Home" at bounding box center [49, 89] width 27 height 30
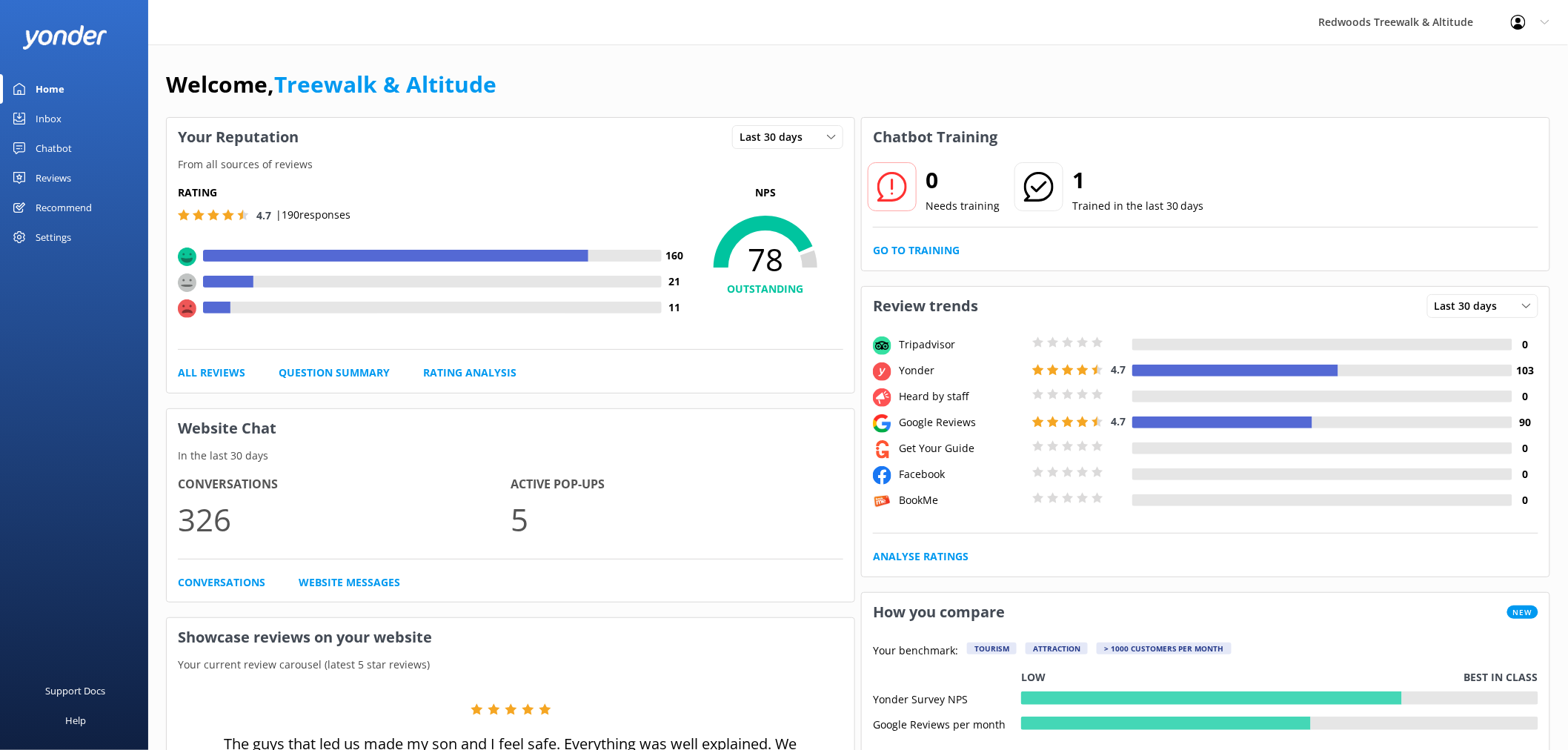
click at [102, 177] on link "Reviews" at bounding box center [74, 178] width 148 height 30
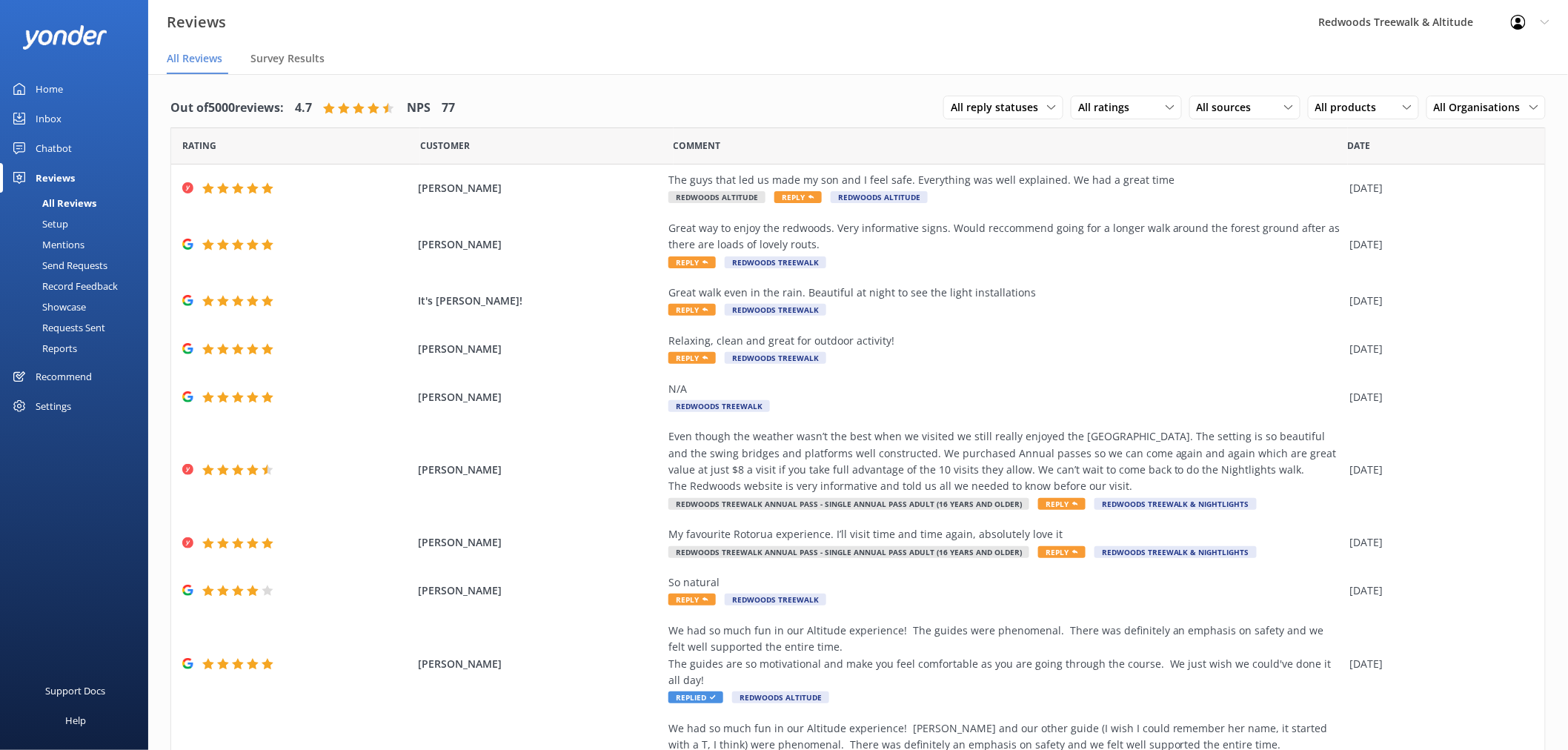
click at [83, 113] on link "Inbox" at bounding box center [74, 119] width 148 height 30
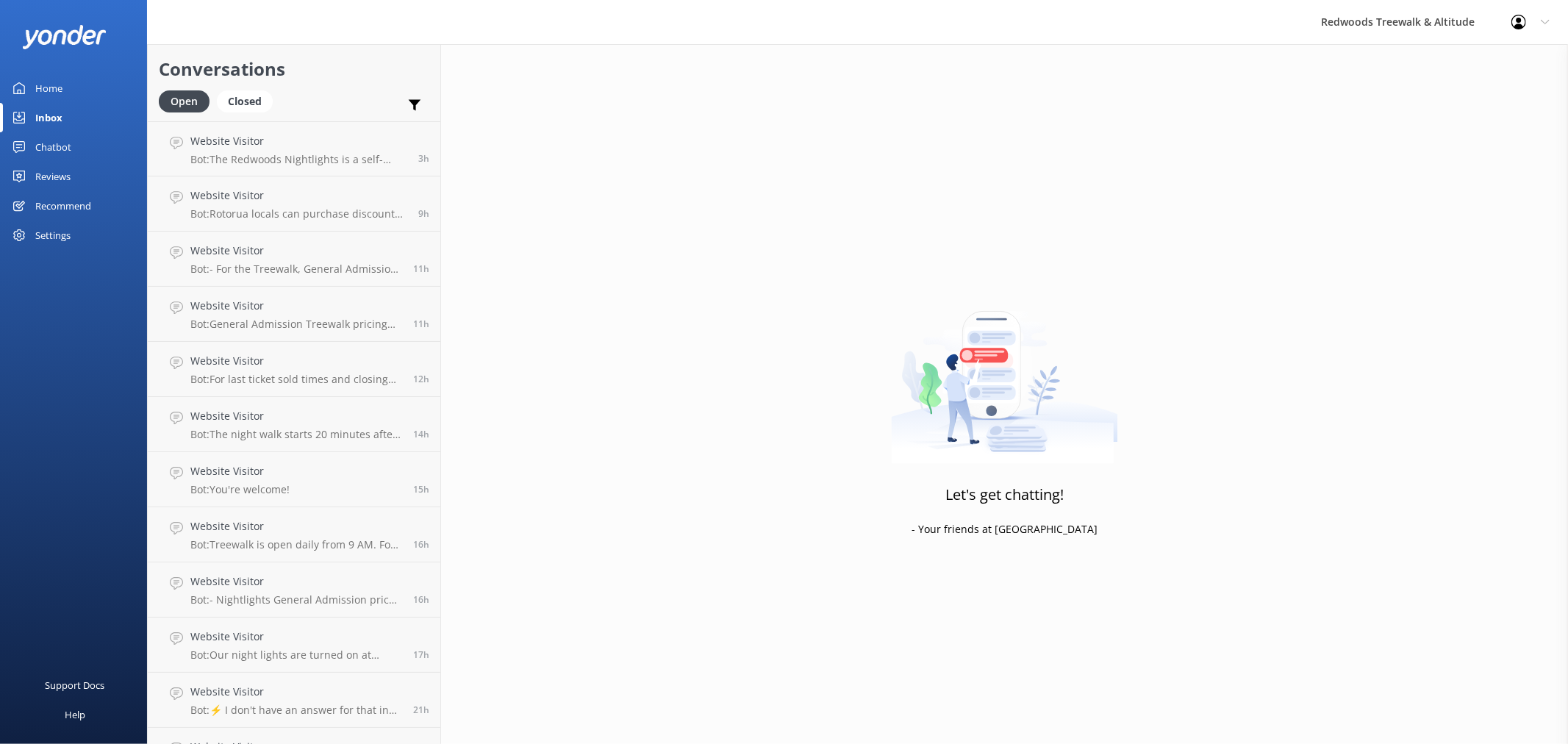
click at [33, 72] on div at bounding box center [73, 36] width 147 height 73
click at [73, 133] on link "Chatbot" at bounding box center [73, 147] width 147 height 30
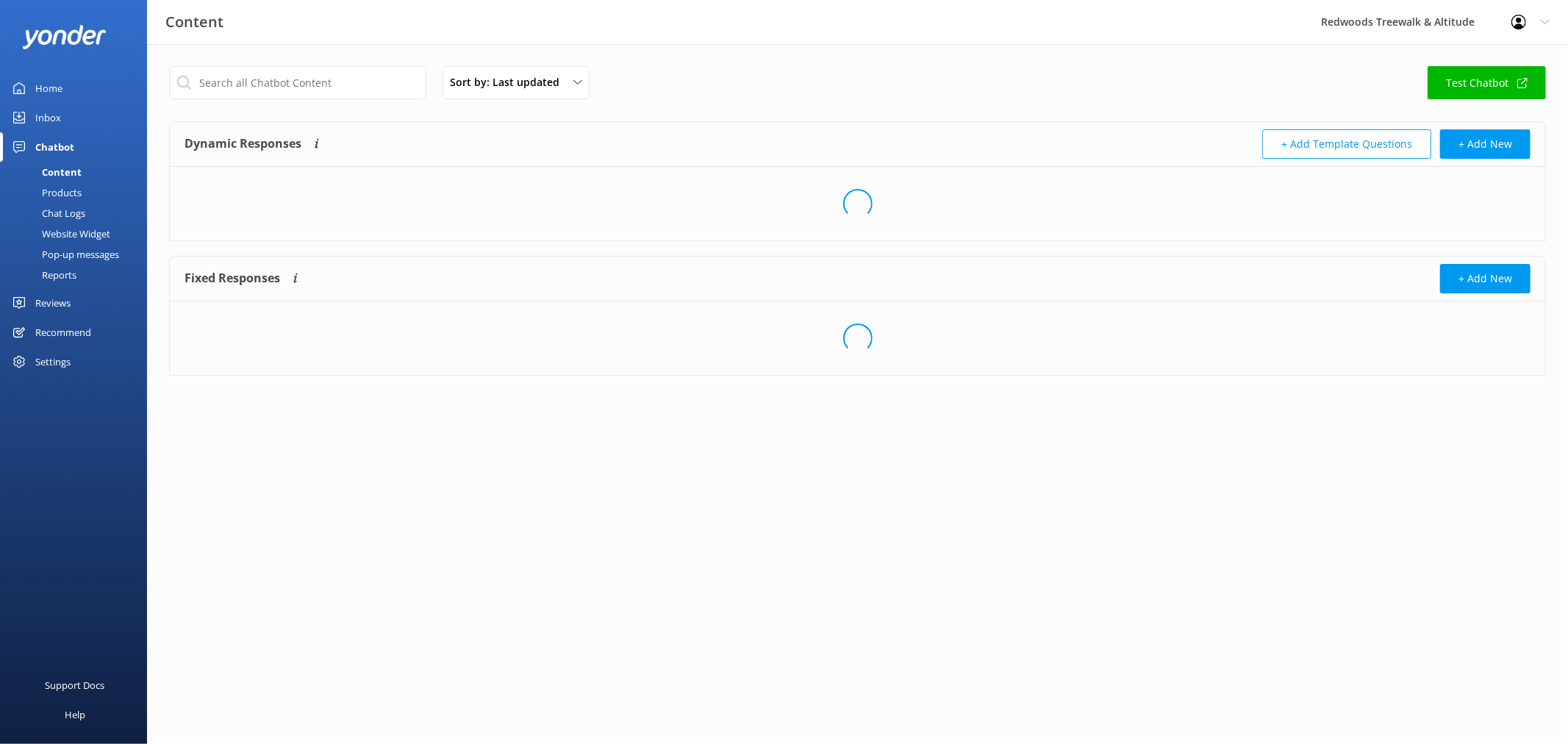
click at [73, 173] on div "Content" at bounding box center [45, 172] width 73 height 21
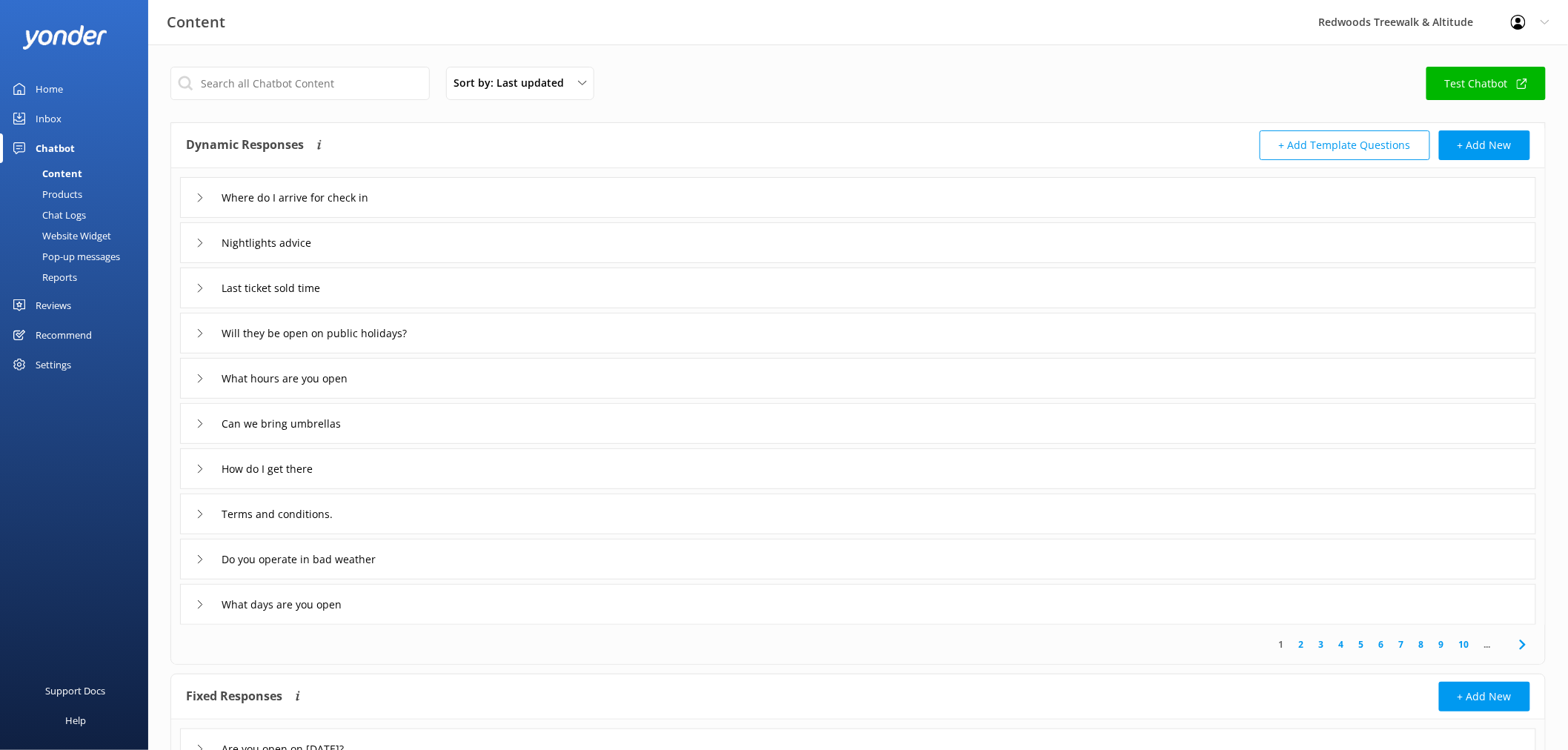
click at [60, 291] on div "Reviews" at bounding box center [53, 306] width 36 height 30
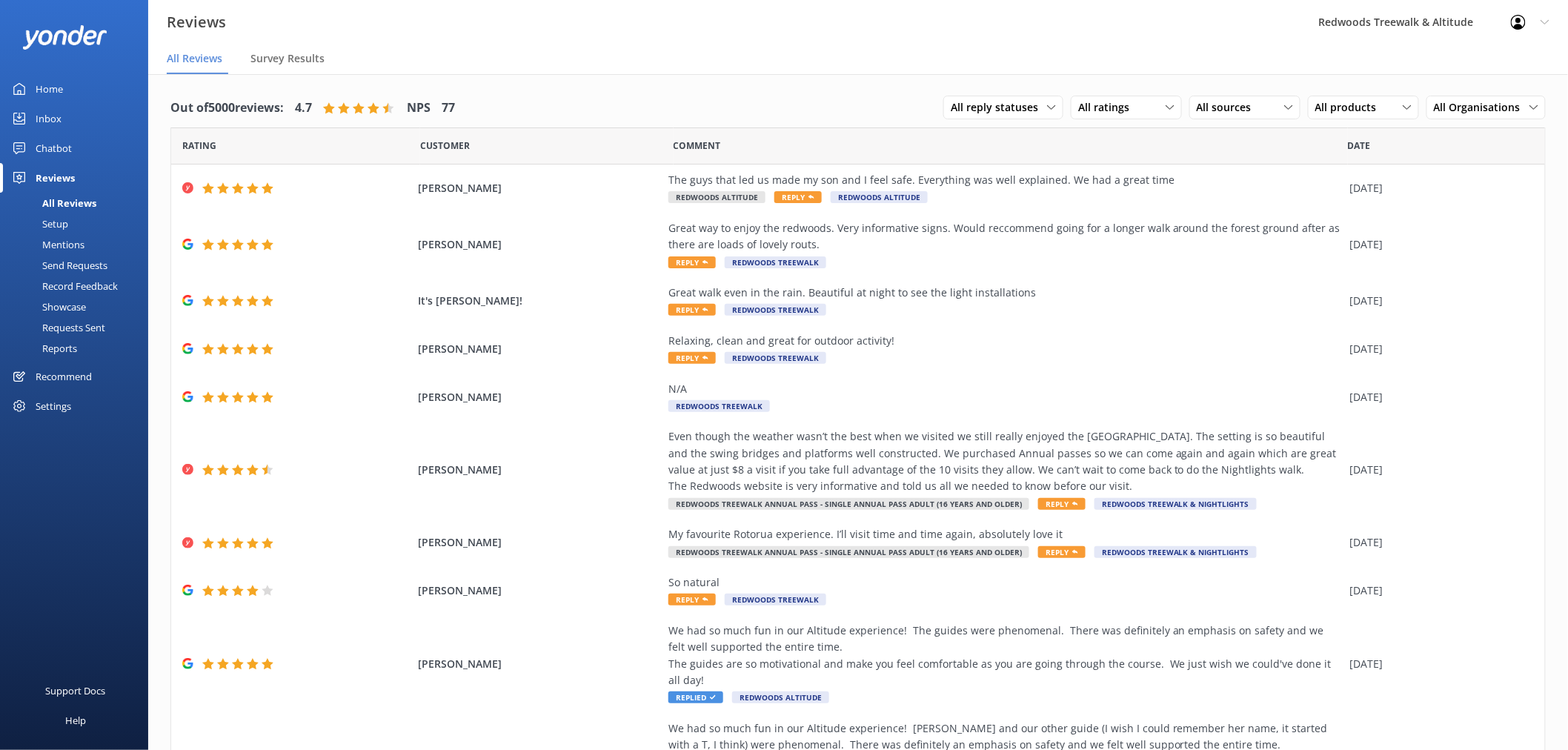
click at [86, 87] on link "Home" at bounding box center [74, 89] width 148 height 30
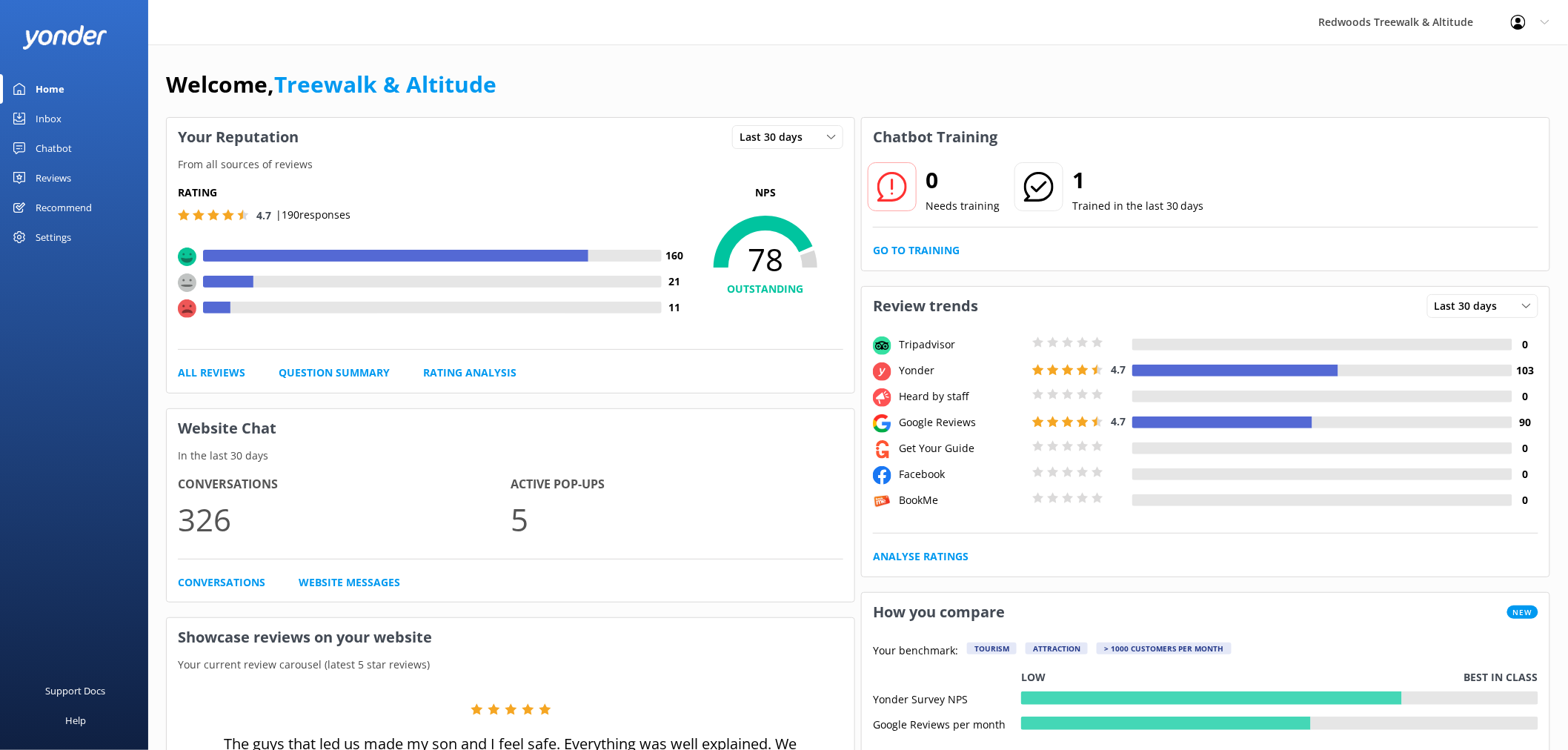
click at [45, 184] on div "Reviews" at bounding box center [53, 178] width 36 height 30
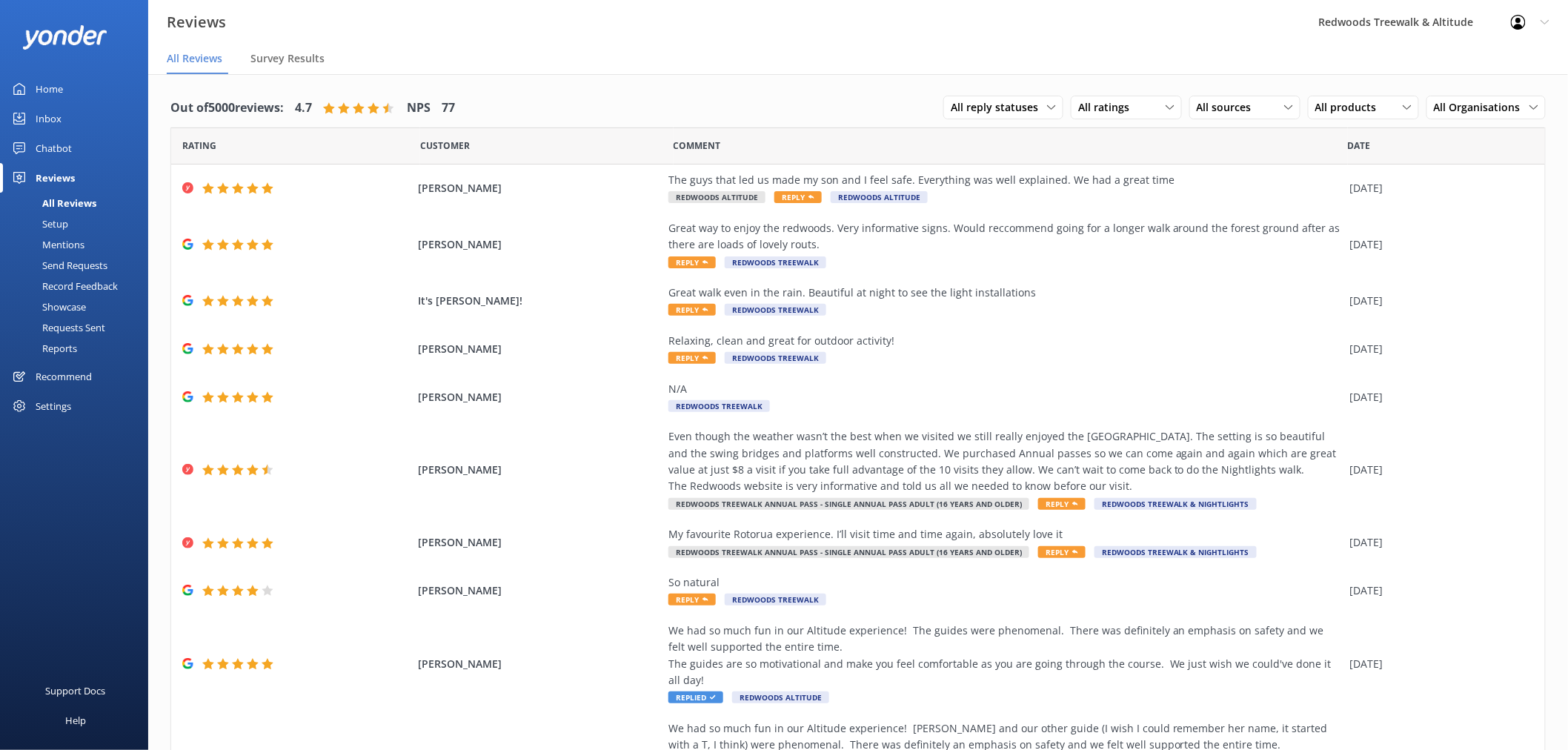
click at [47, 119] on div "Inbox" at bounding box center [48, 119] width 26 height 30
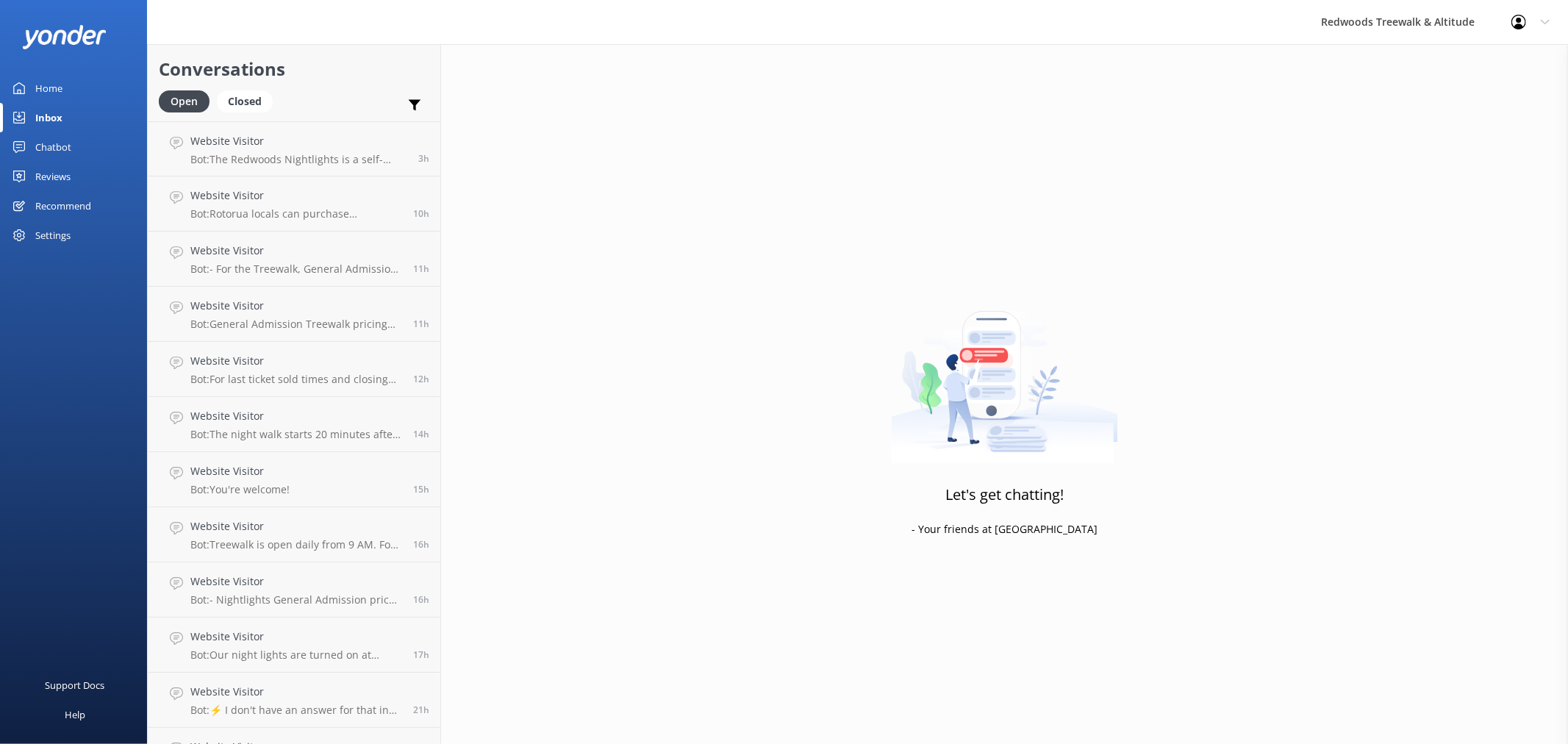
click at [45, 173] on div "Reviews" at bounding box center [53, 177] width 35 height 30
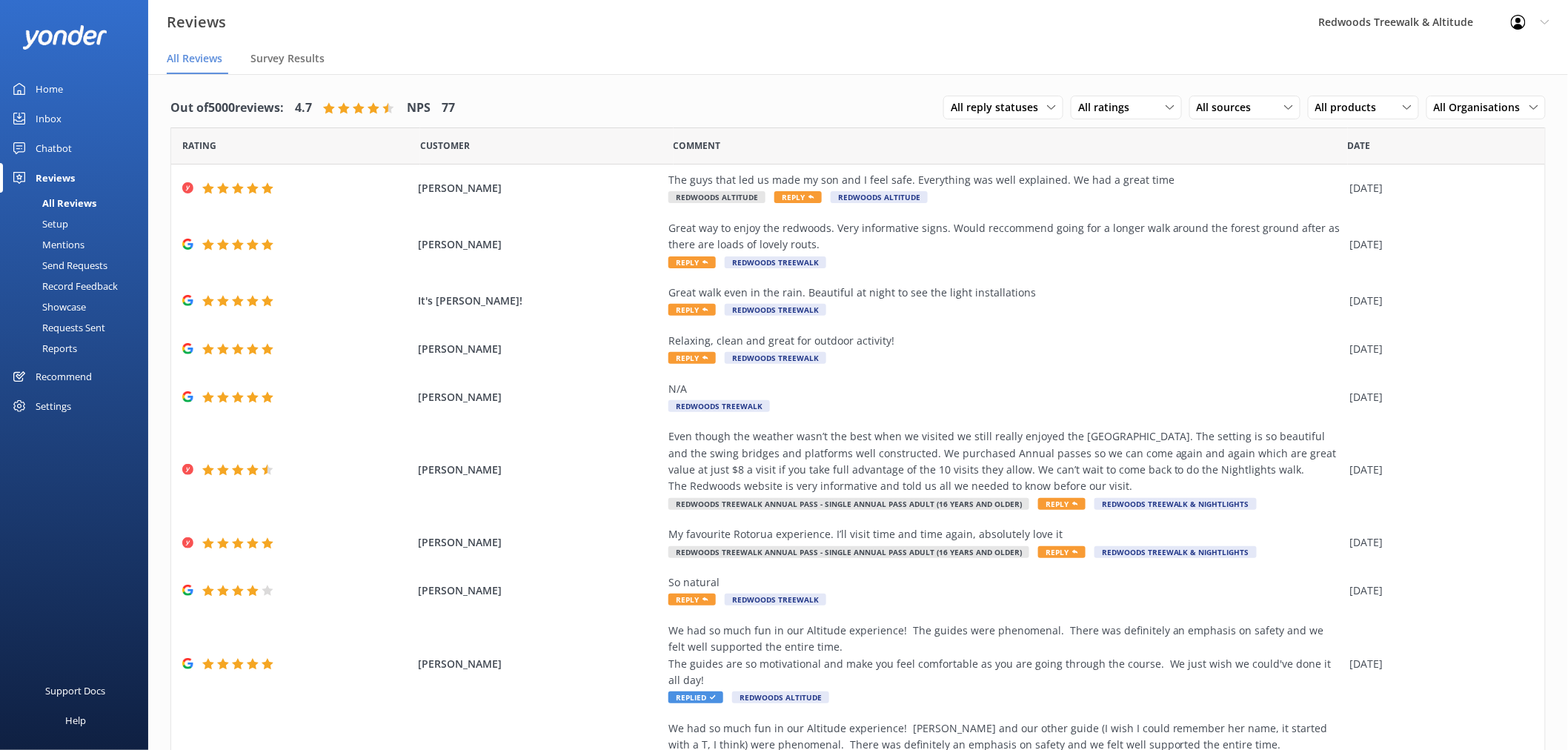
click at [56, 77] on div "Home" at bounding box center [49, 89] width 27 height 30
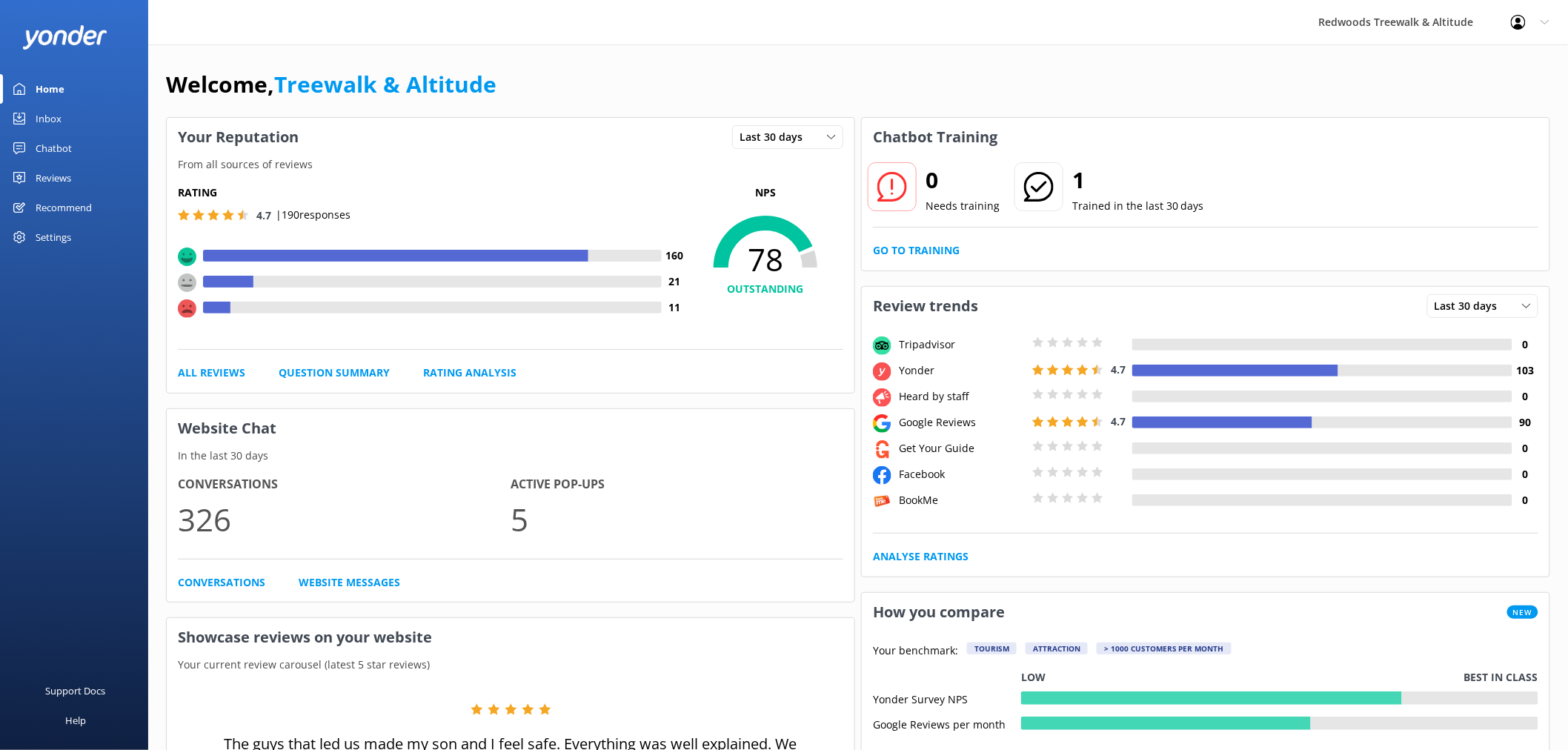
click at [87, 172] on link "Reviews" at bounding box center [74, 178] width 148 height 30
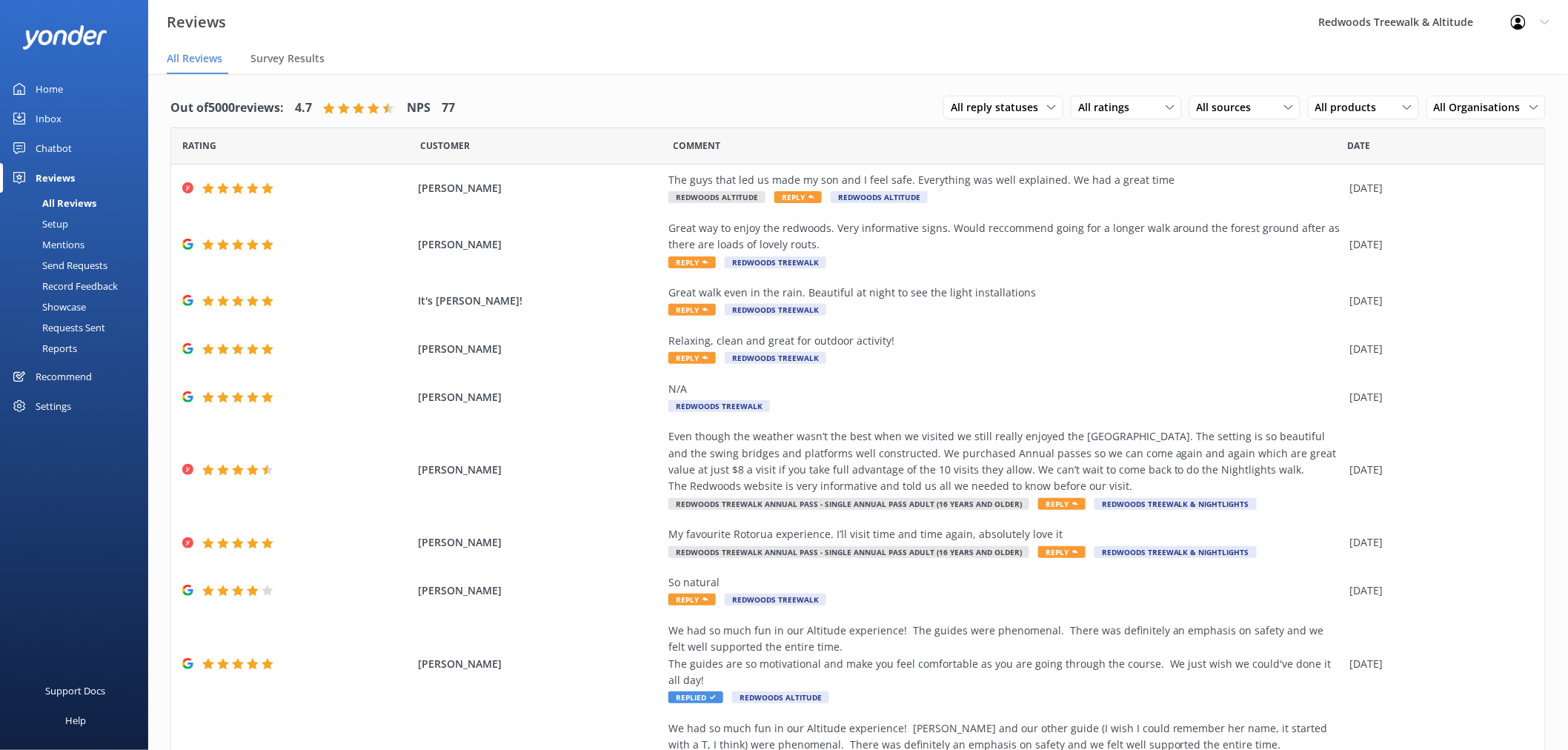
click at [87, 111] on link "Inbox" at bounding box center [74, 119] width 148 height 30
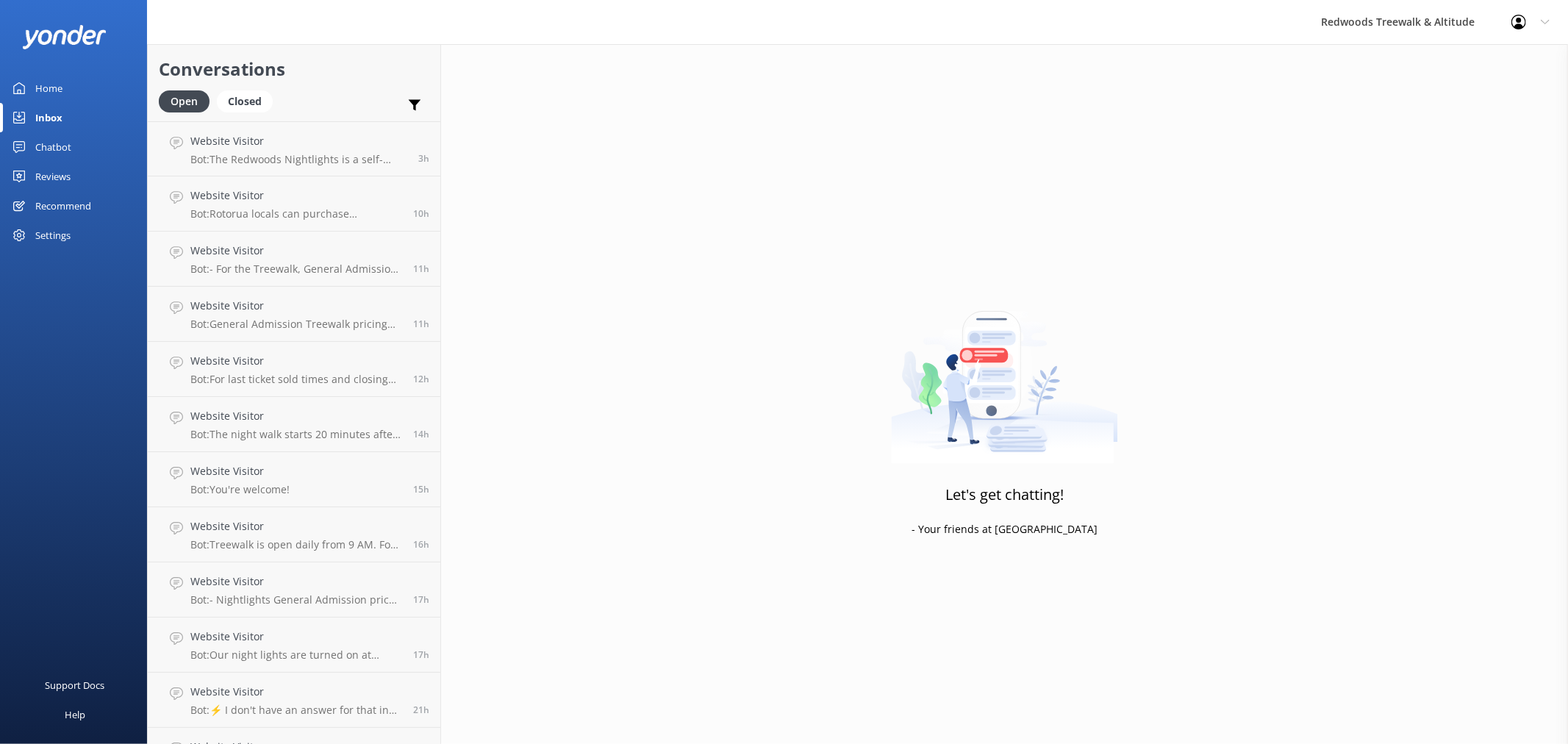
click at [113, 85] on link "Home" at bounding box center [73, 88] width 147 height 30
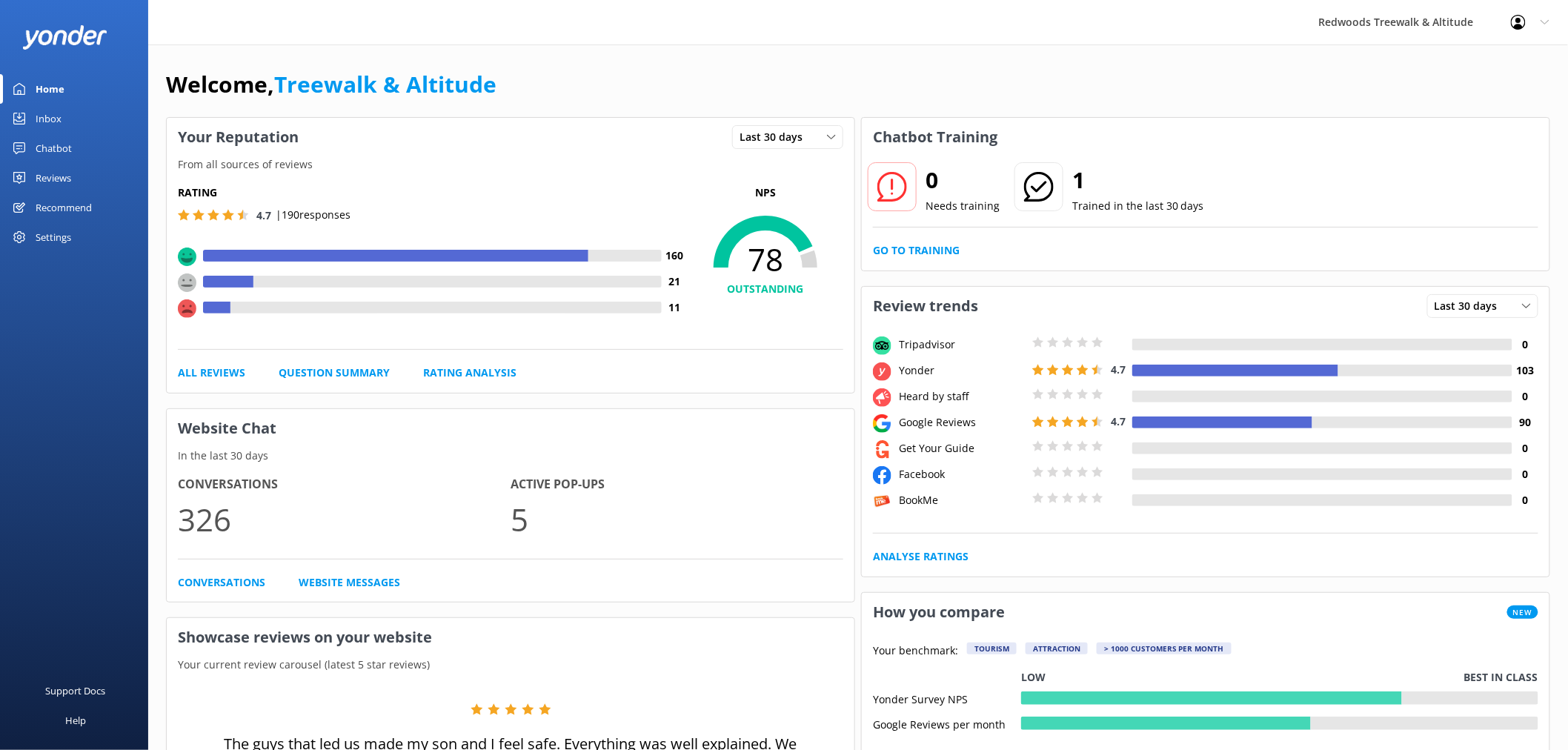
click at [47, 181] on div "Reviews" at bounding box center [53, 178] width 36 height 30
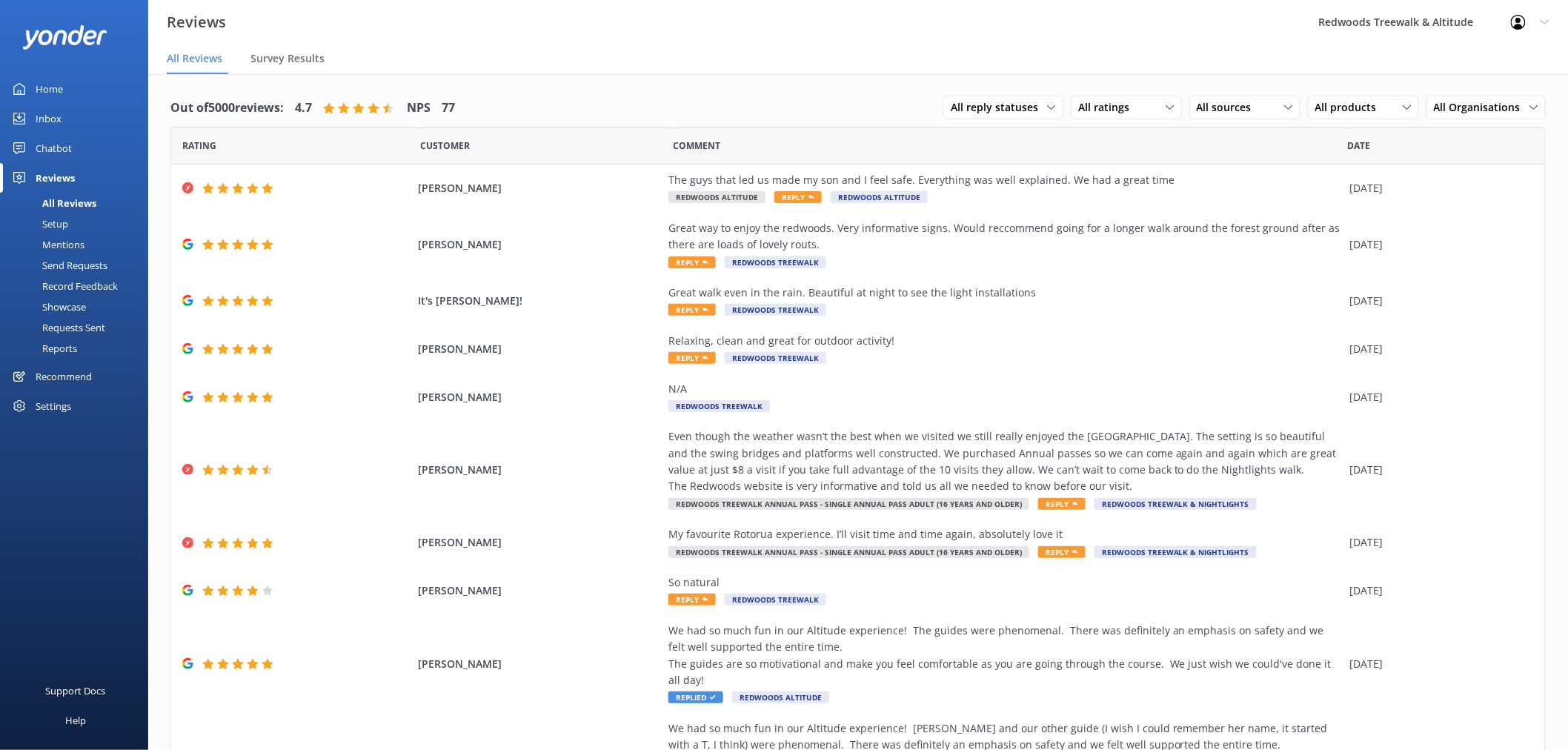
click at [66, 89] on link "Home" at bounding box center [74, 89] width 148 height 30
